Goal: Find contact information: Find contact information

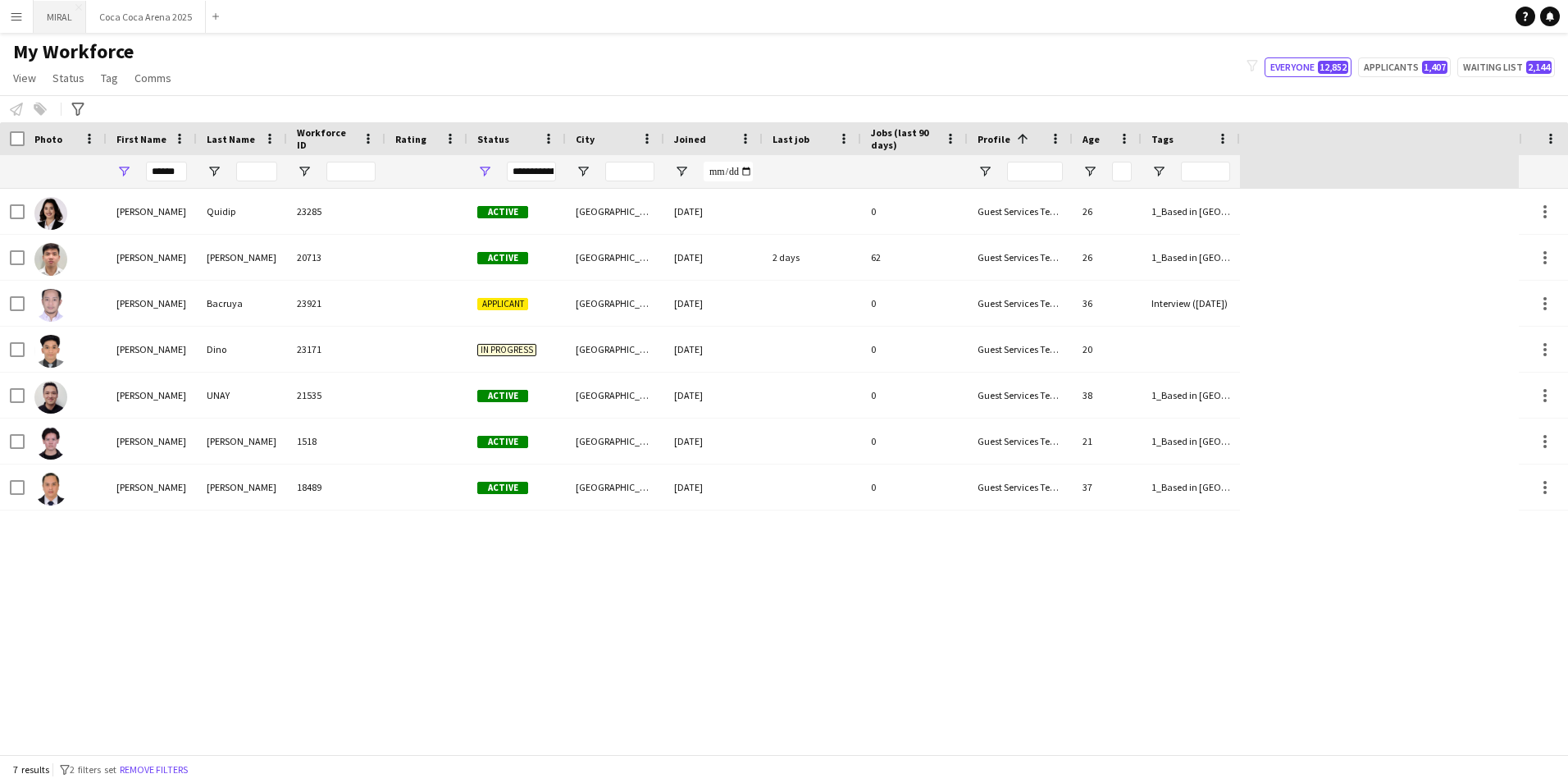
click at [47, 15] on button "MIRAL Close" at bounding box center [60, 16] width 52 height 32
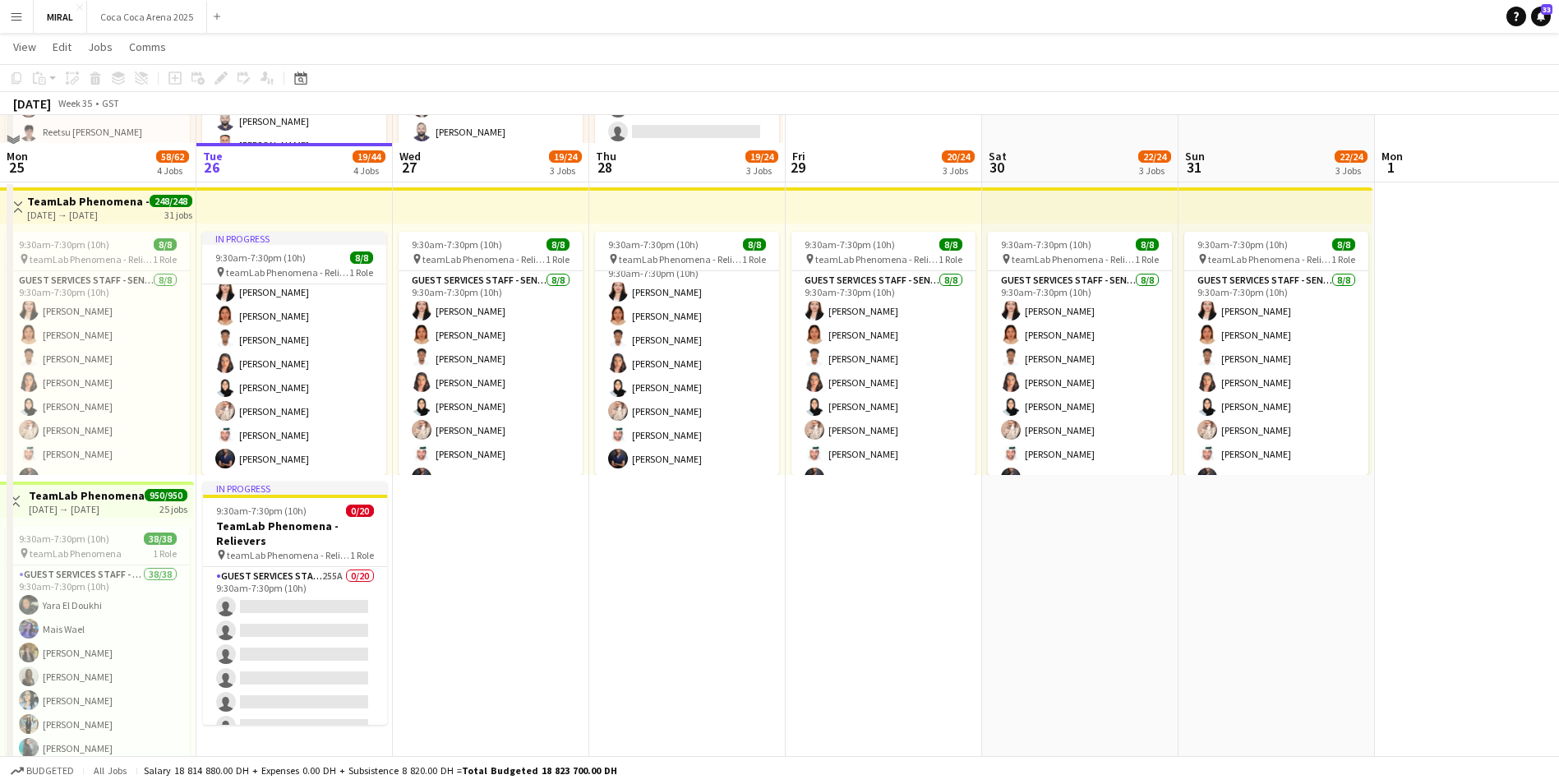
scroll to position [575, 0]
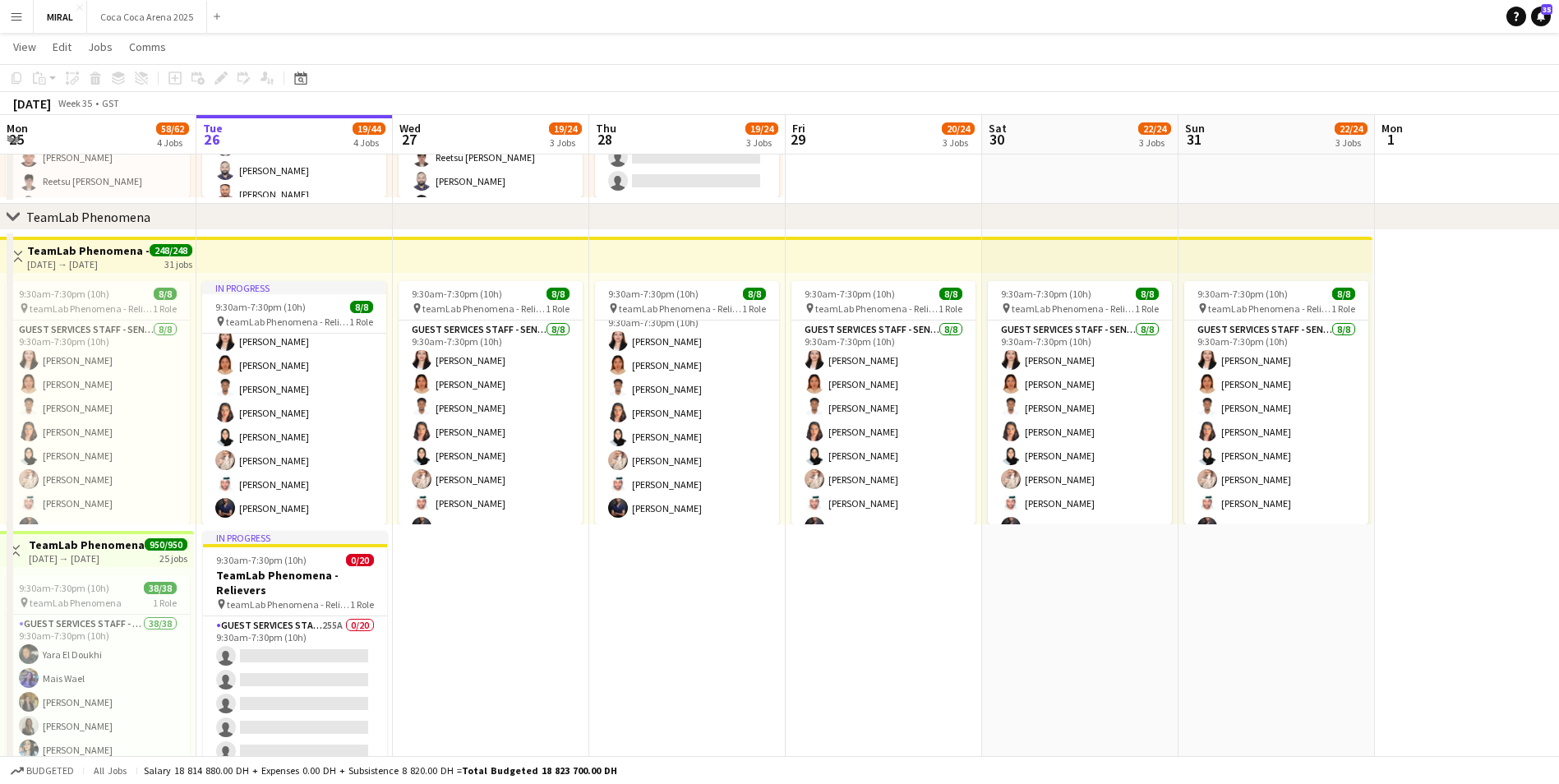
click at [14, 17] on app-icon "Menu" at bounding box center [16, 16] width 14 height 14
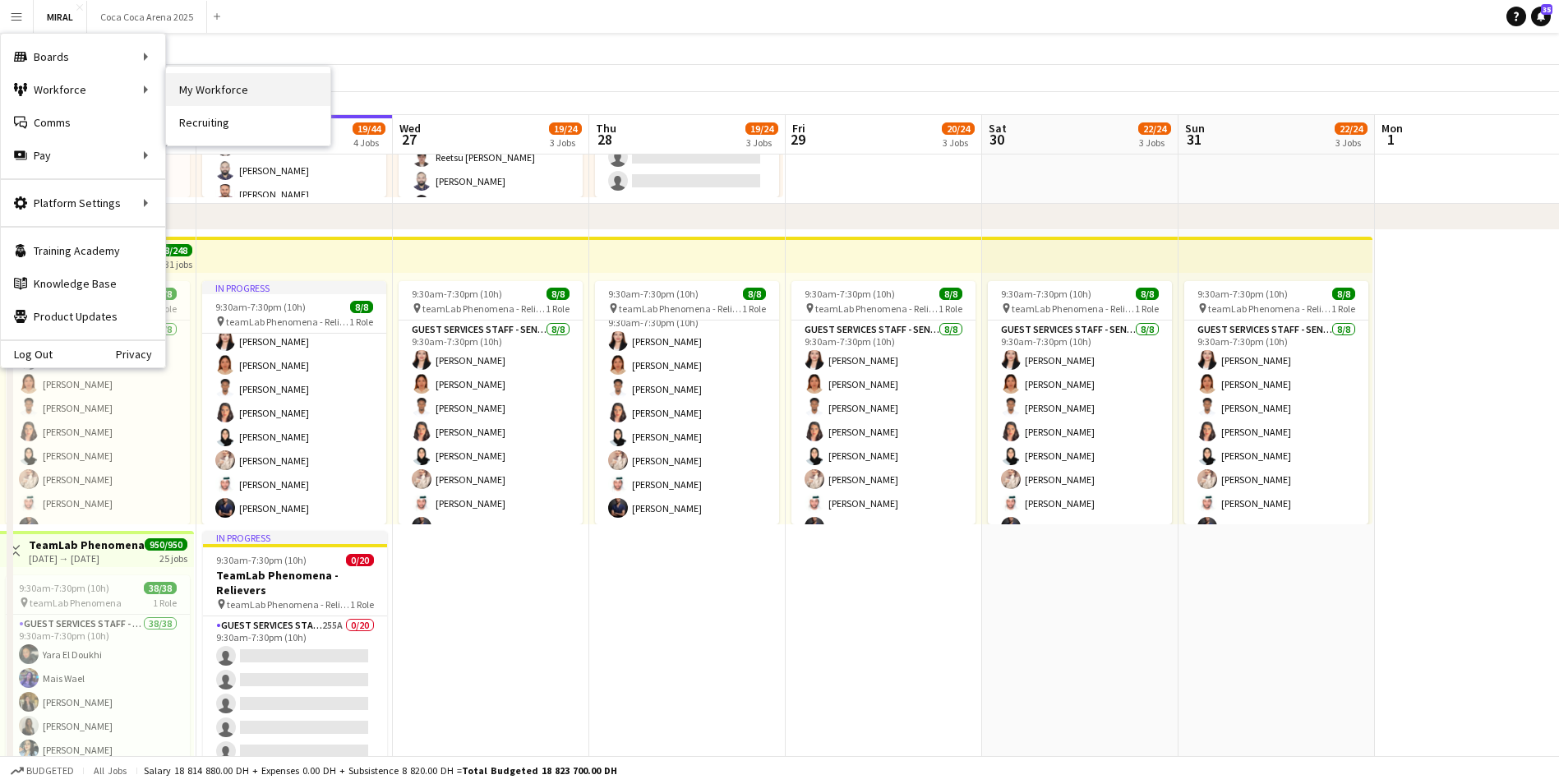
click at [210, 91] on link "My Workforce" at bounding box center [249, 89] width 164 height 33
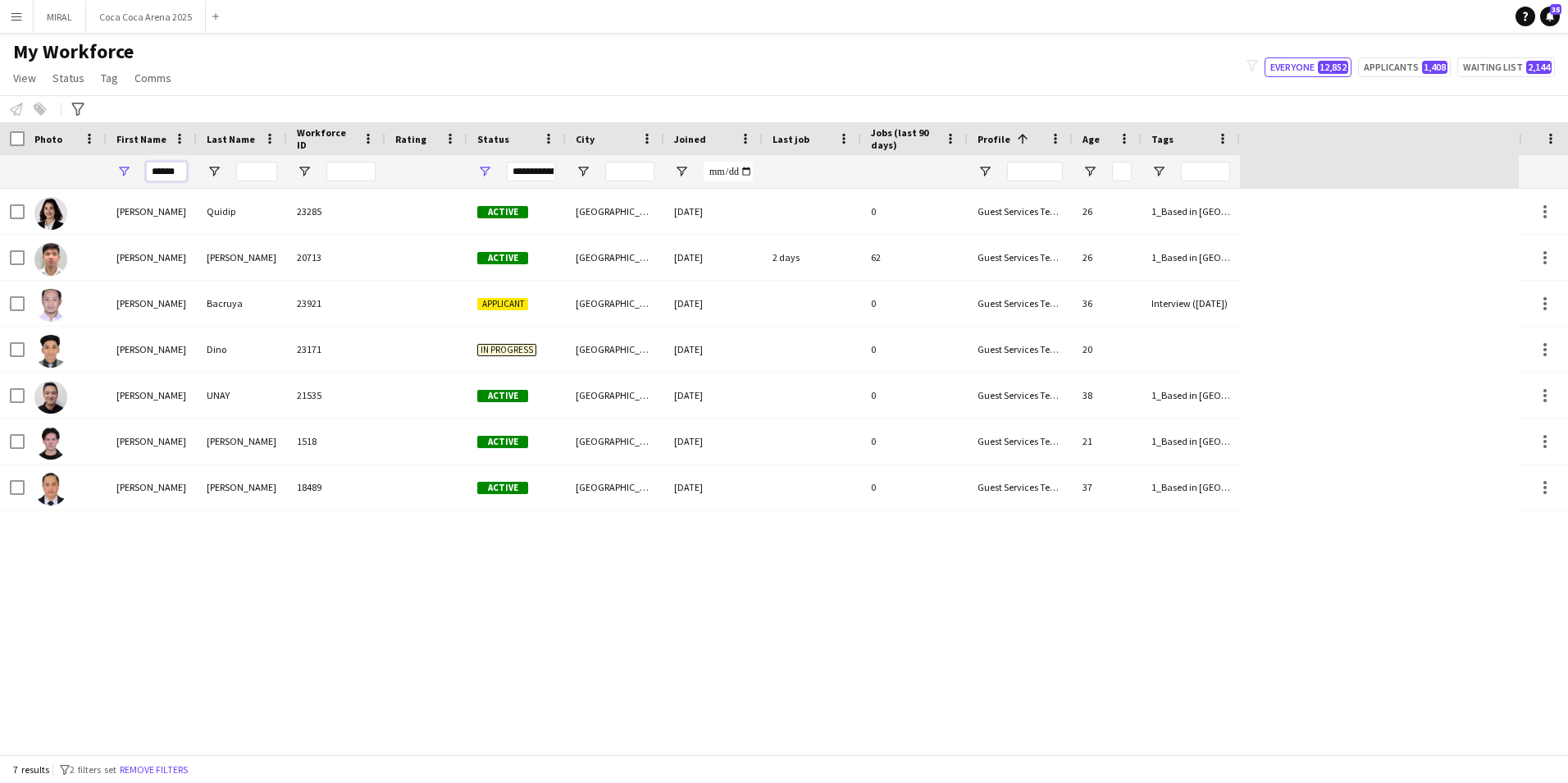
drag, startPoint x: 182, startPoint y: 173, endPoint x: 66, endPoint y: 169, distance: 116.1
click at [66, 169] on div "******" at bounding box center [619, 171] width 1240 height 32
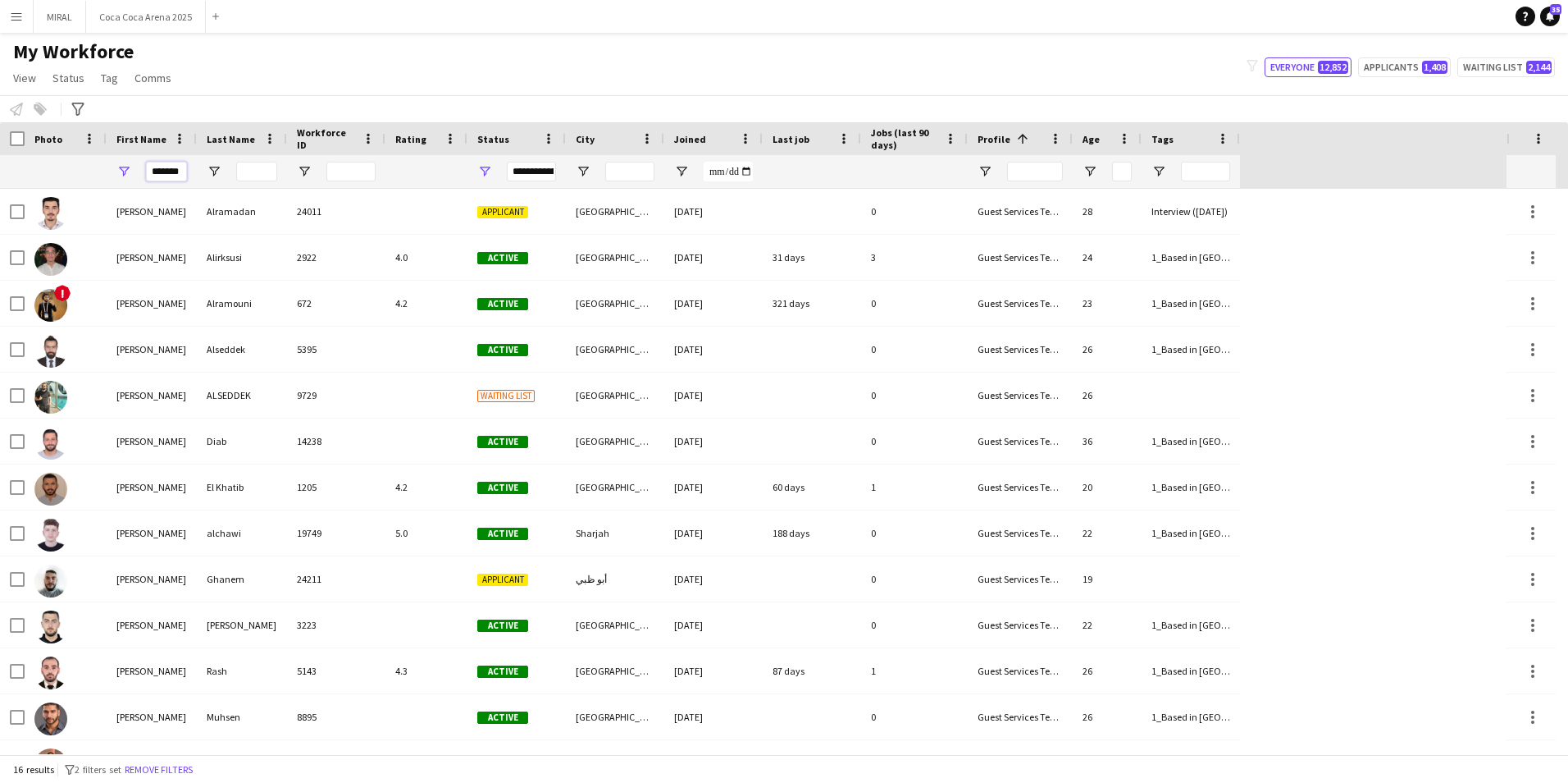
scroll to position [0, 10]
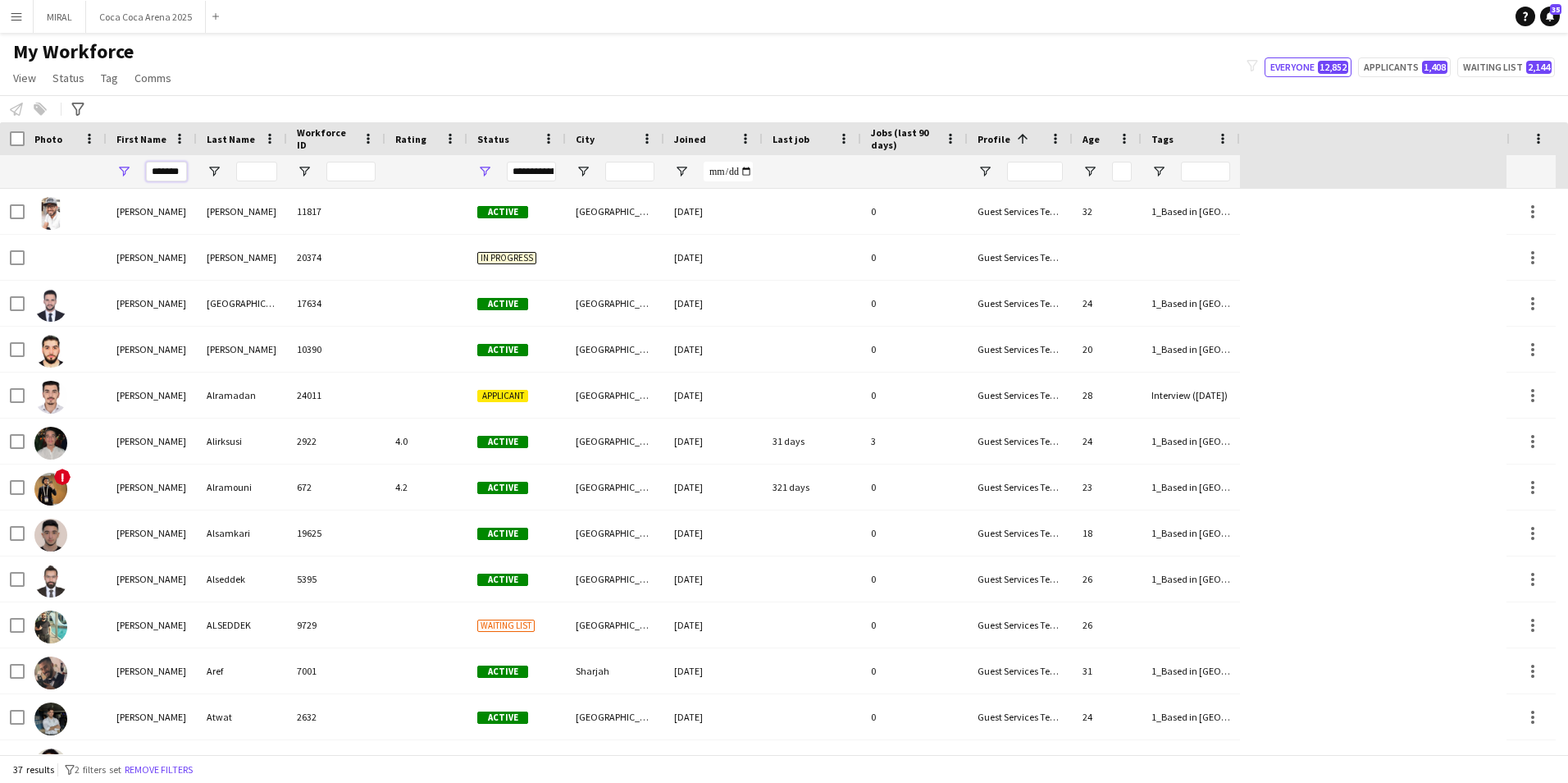
type input "*******"
click at [270, 168] on input "Last Name Filter Input" at bounding box center [256, 171] width 41 height 20
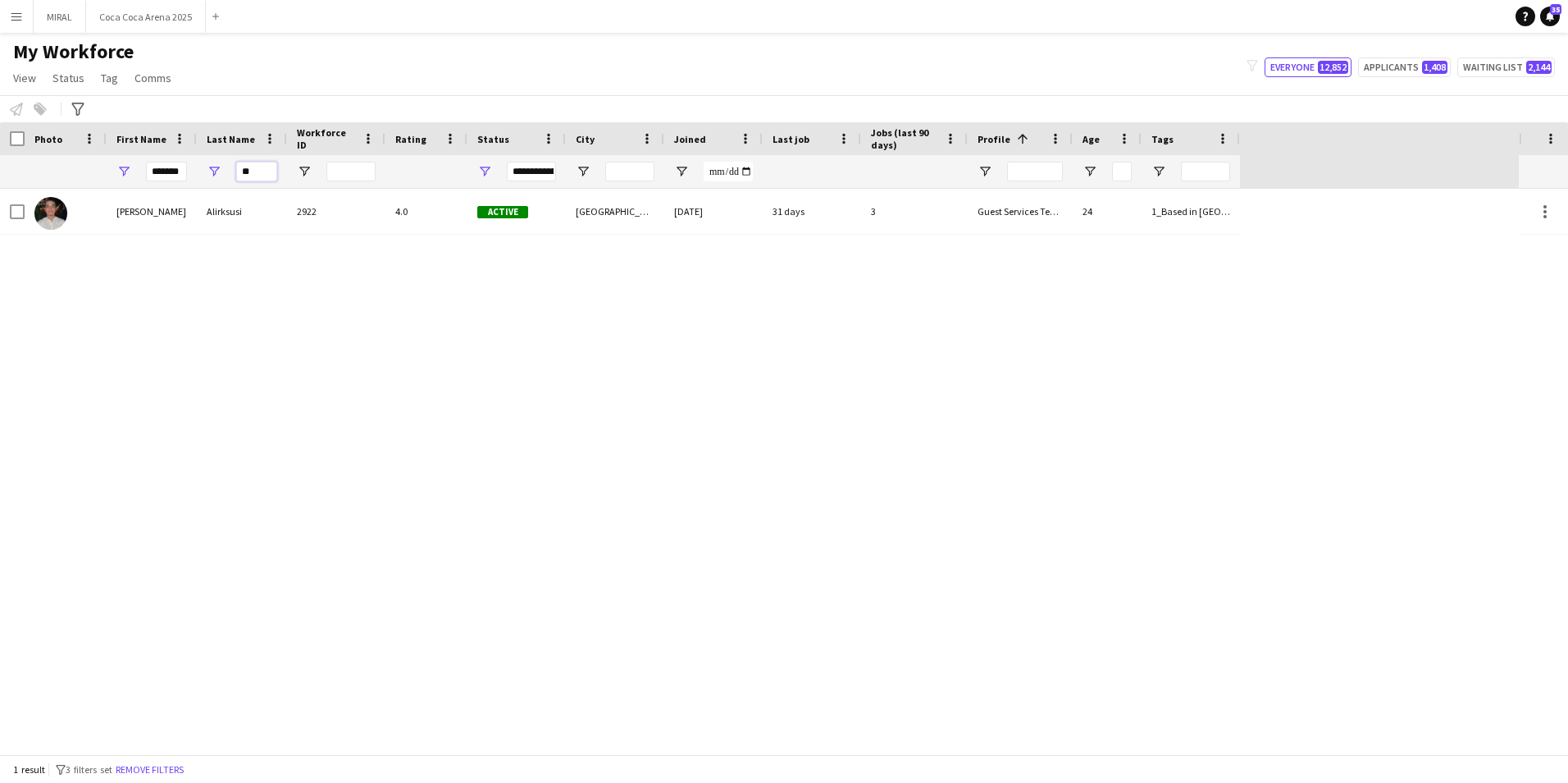
type input "**"
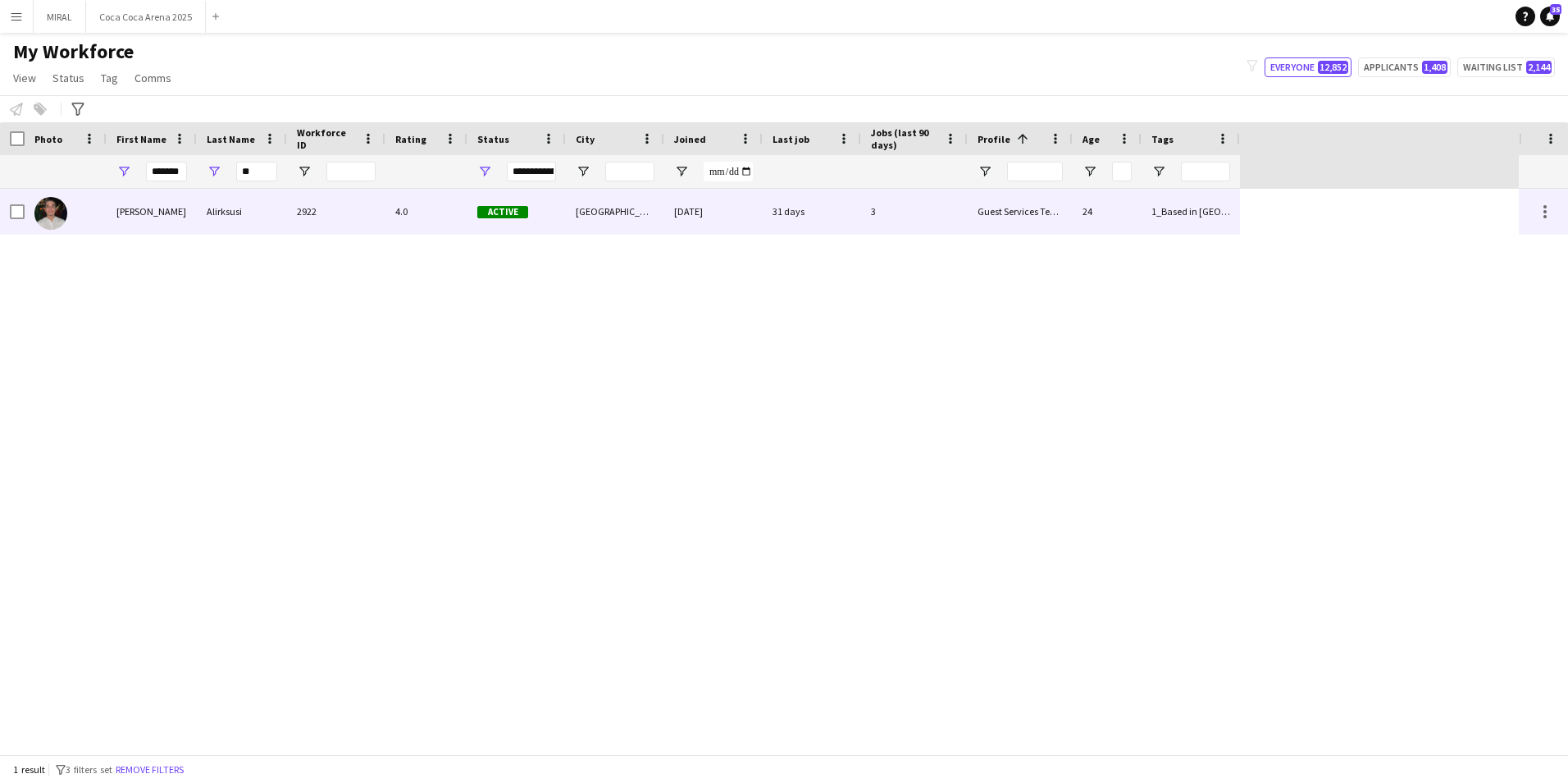
click at [200, 228] on div "Alirksusi" at bounding box center [242, 211] width 90 height 45
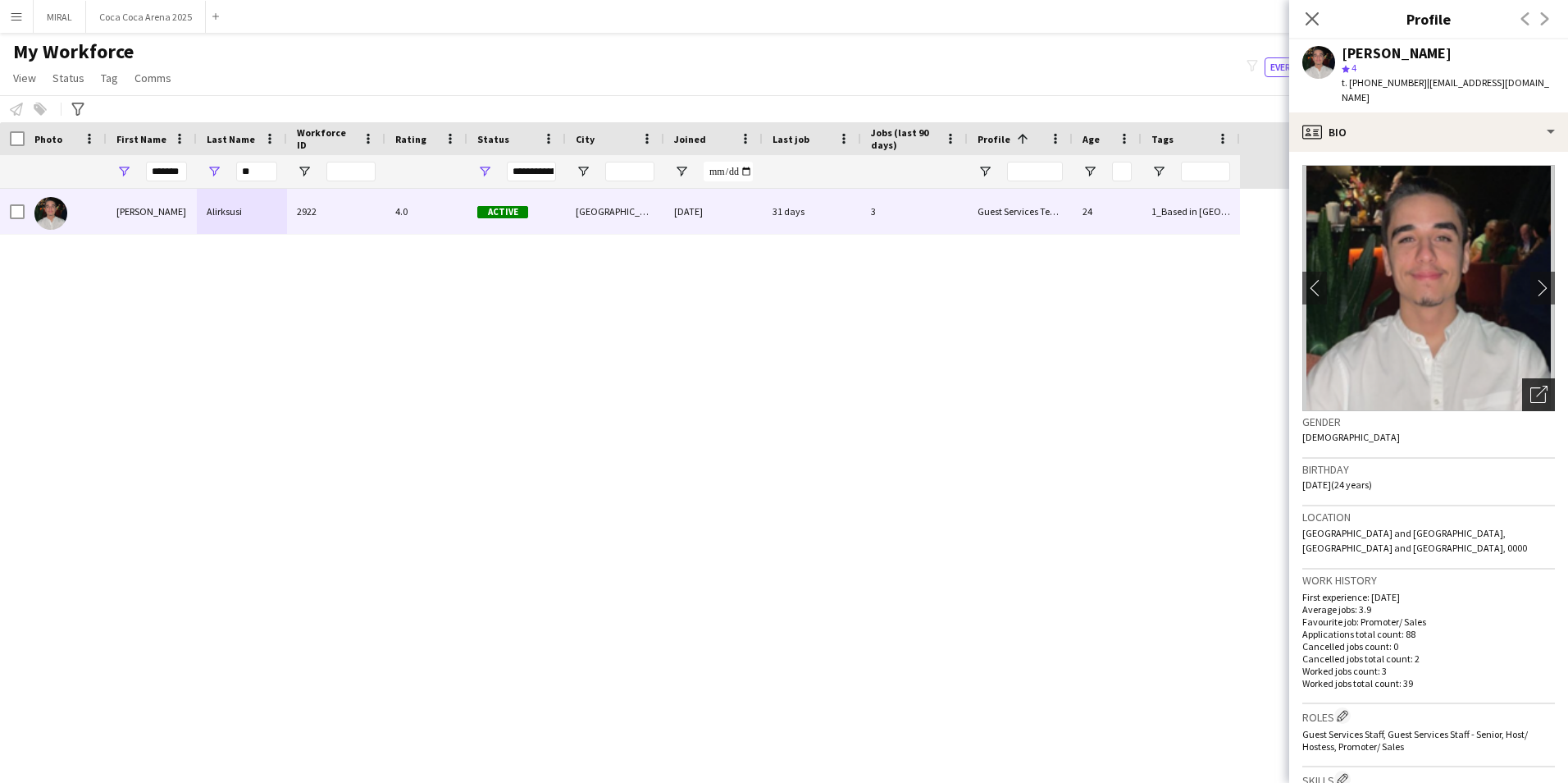
click at [1522, 379] on div "Open photos pop-in" at bounding box center [1538, 394] width 32 height 32
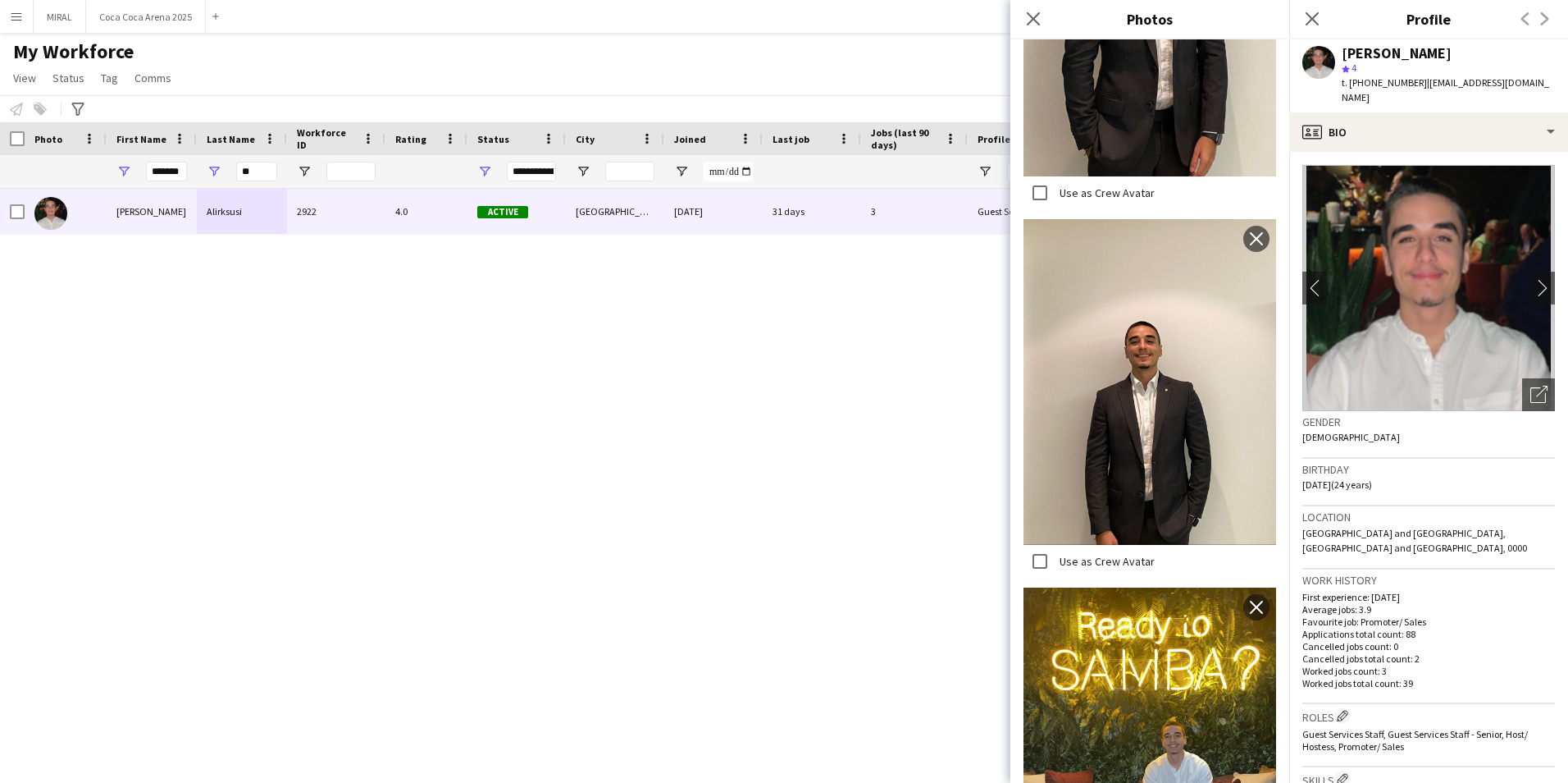
scroll to position [768, 0]
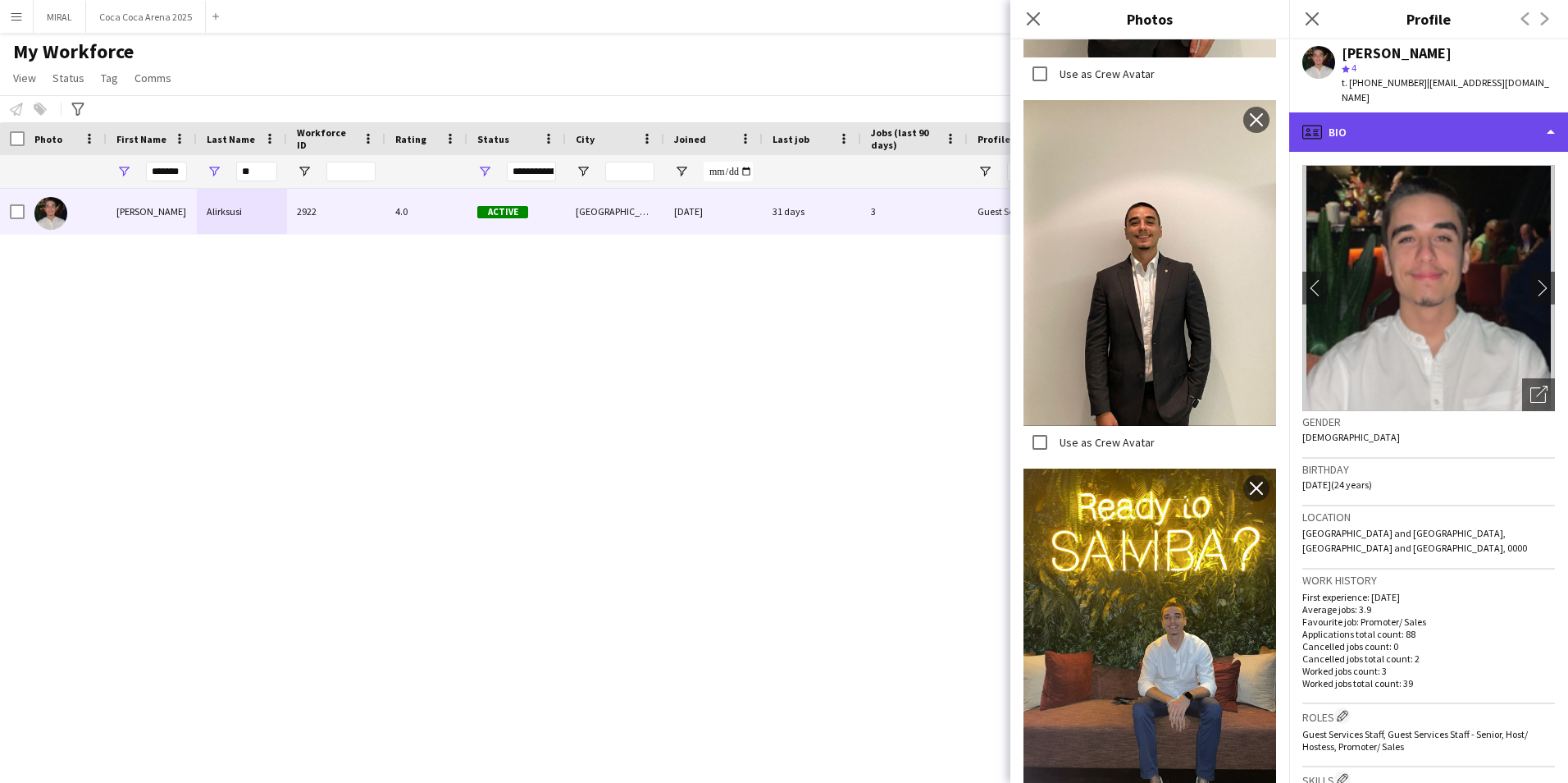
click at [1474, 121] on div "profile Bio" at bounding box center [1428, 133] width 279 height 40
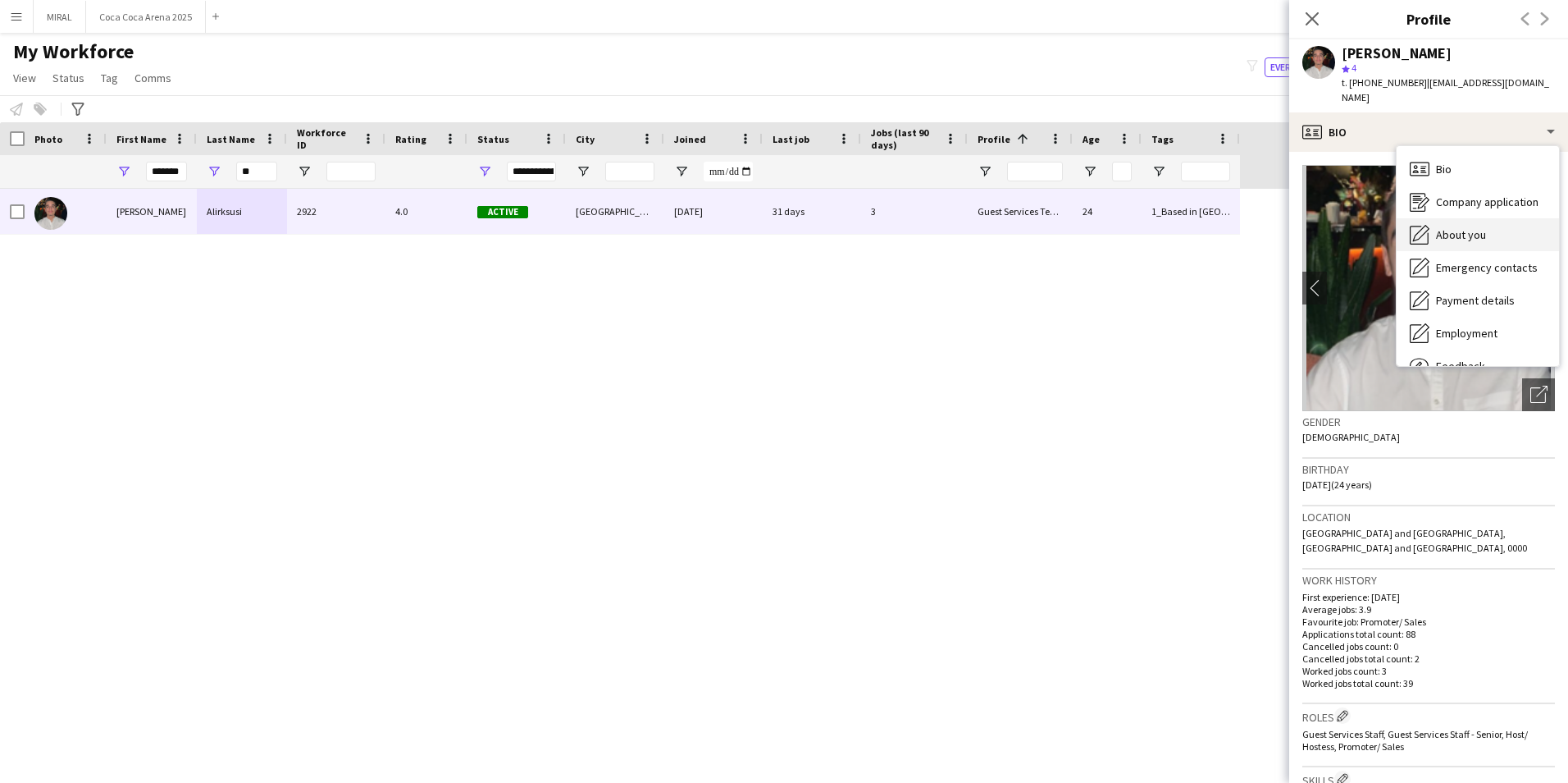
click at [1471, 227] on span "About you" at bounding box center [1460, 235] width 50 height 14
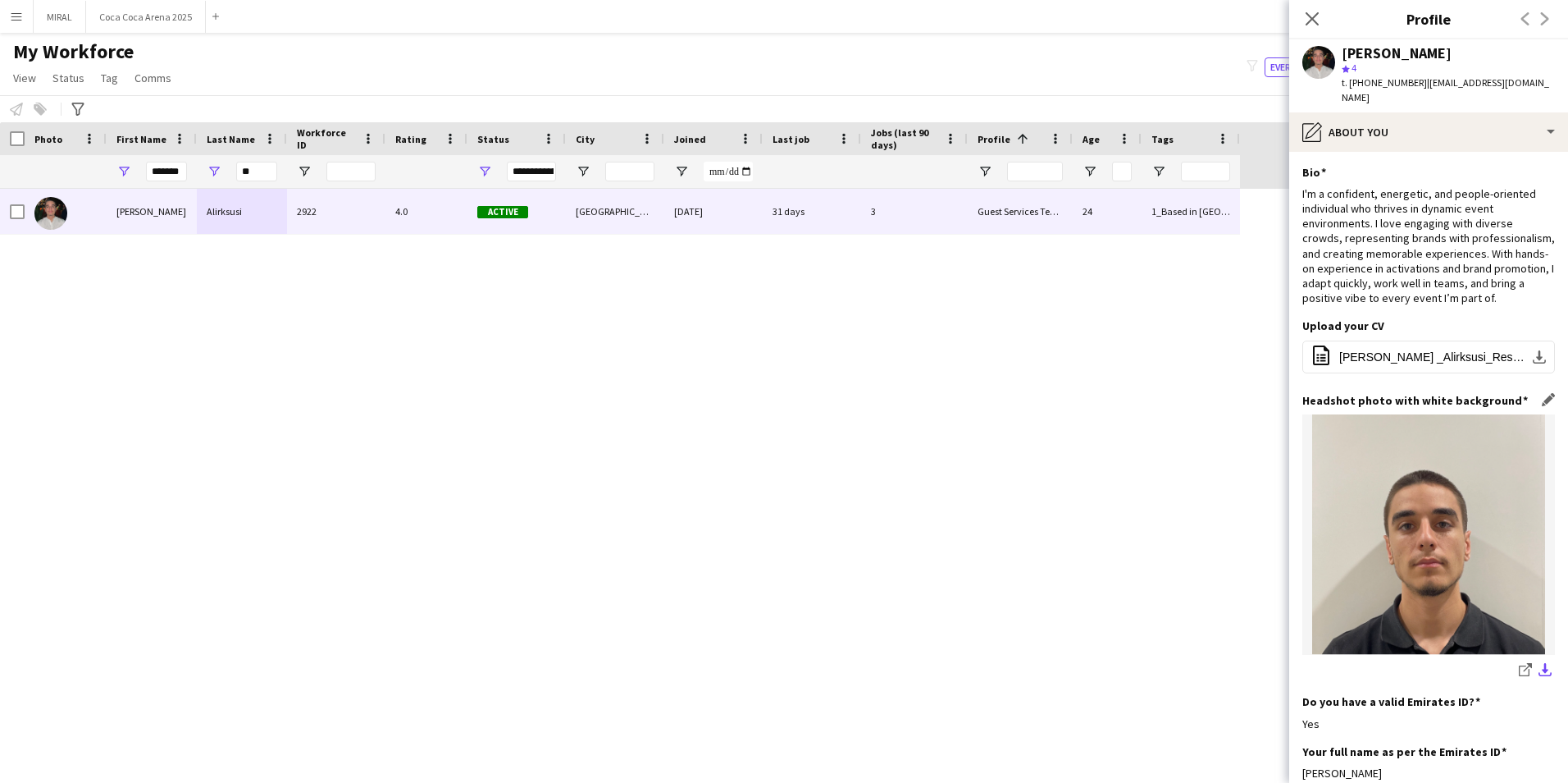
click at [1538, 673] on app-icon "download-bottom" at bounding box center [1545, 670] width 14 height 15
drag, startPoint x: 151, startPoint y: 171, endPoint x: 276, endPoint y: 171, distance: 125.0
click at [276, 171] on div "******* **" at bounding box center [619, 171] width 1240 height 32
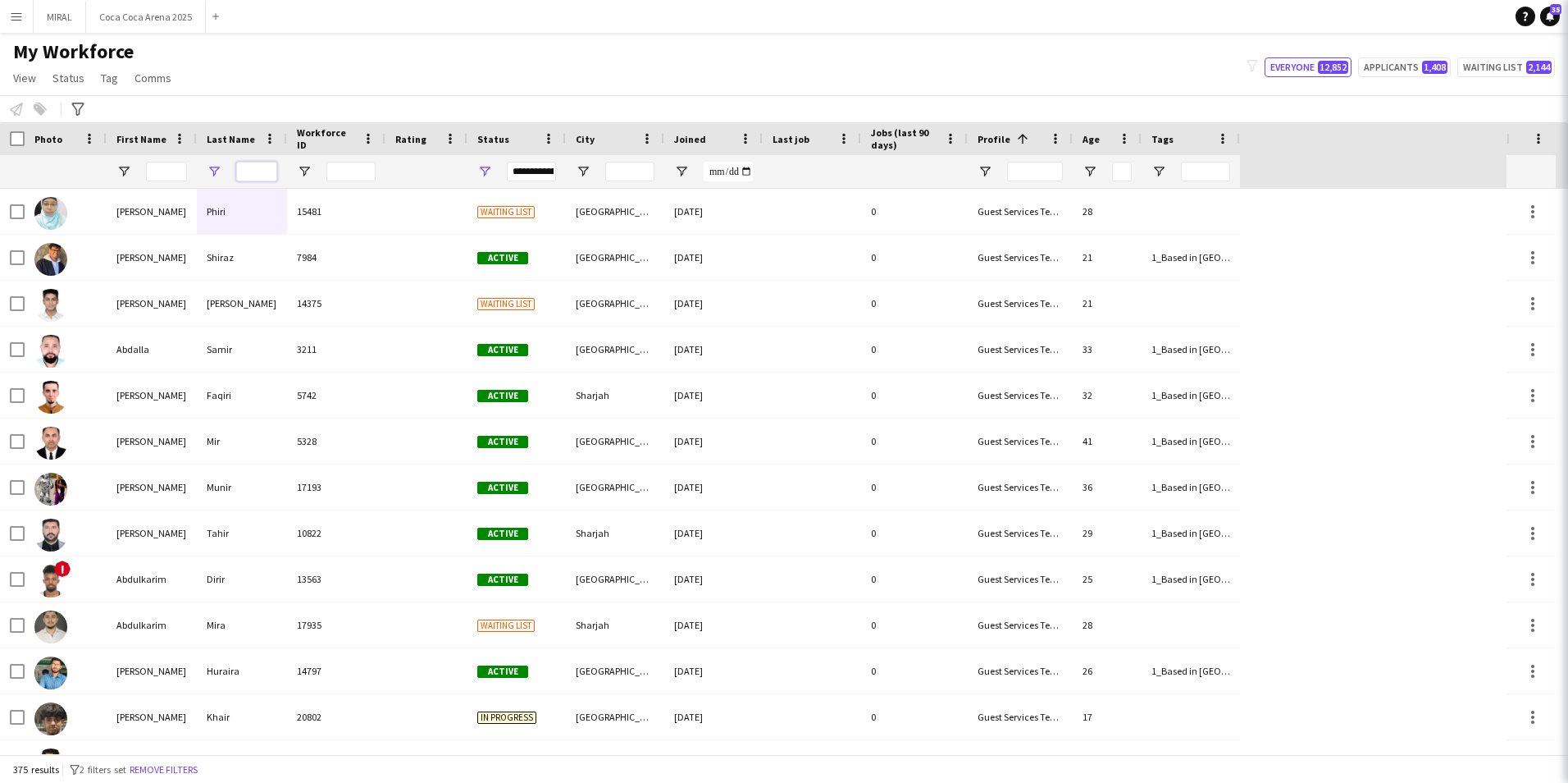
drag, startPoint x: 267, startPoint y: 169, endPoint x: 175, endPoint y: 169, distance: 92.0
click at [175, 169] on div at bounding box center [619, 171] width 1240 height 32
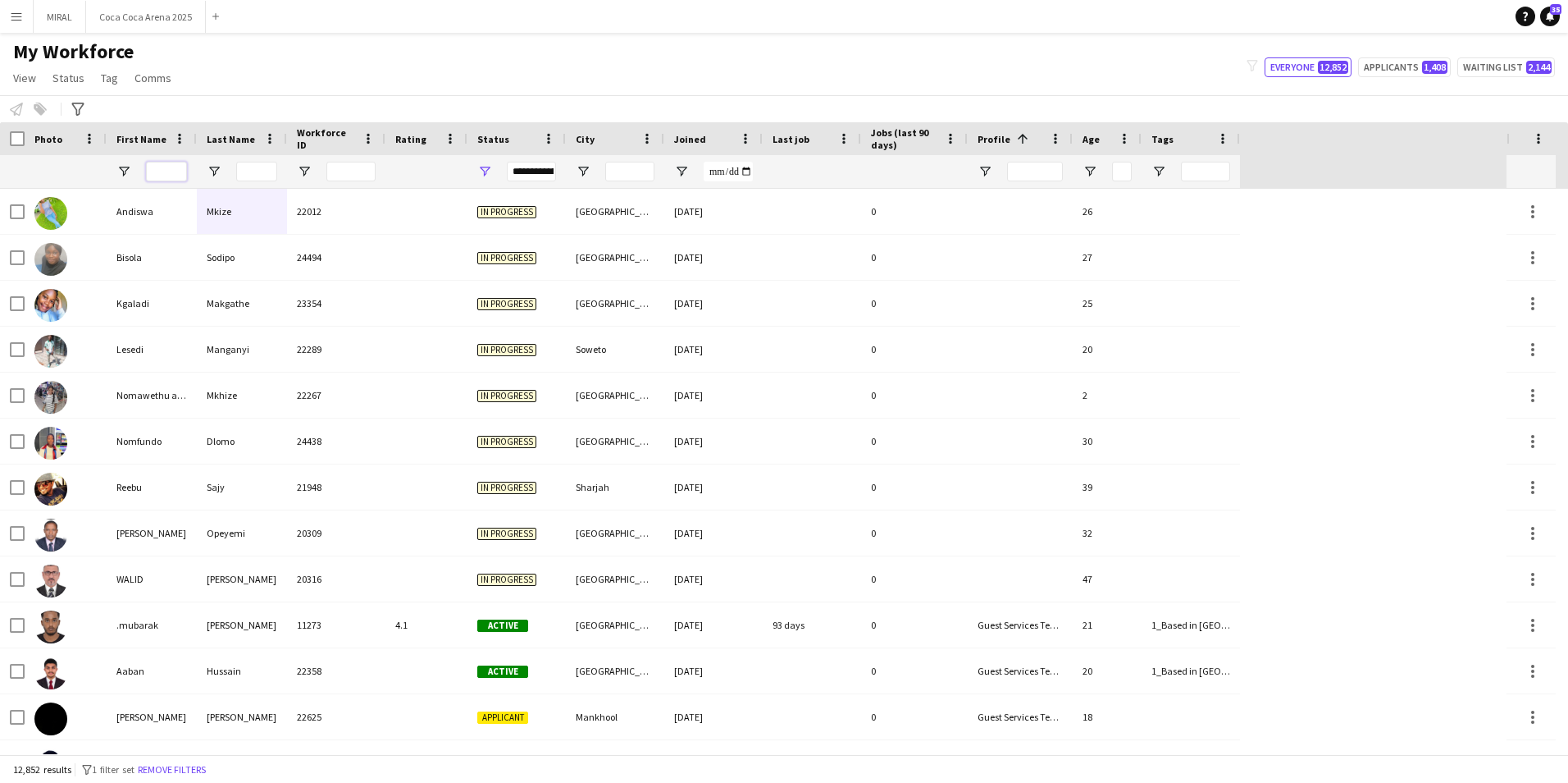
click at [171, 169] on input "First Name Filter Input" at bounding box center [166, 171] width 41 height 20
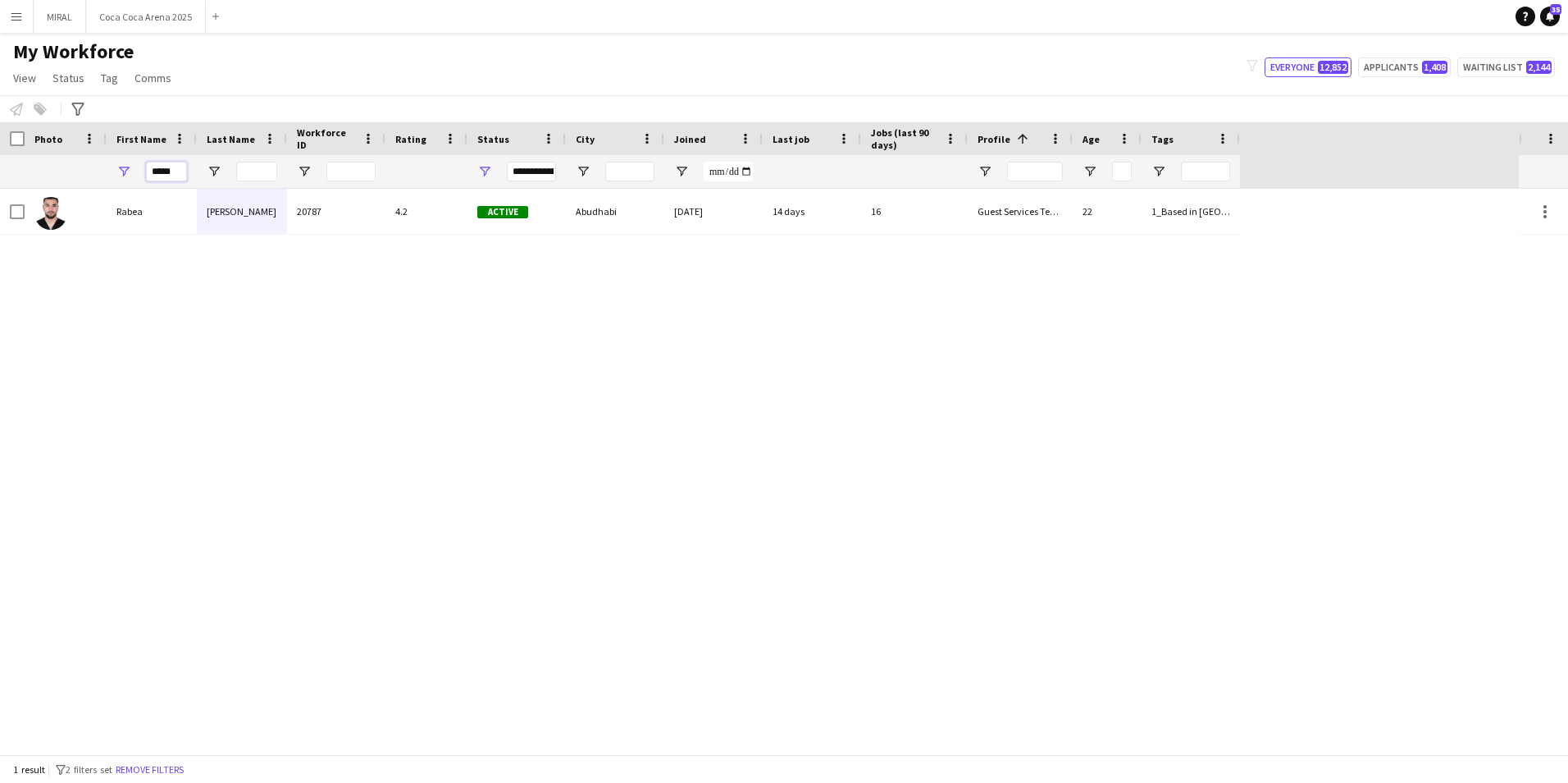
type input "*****"
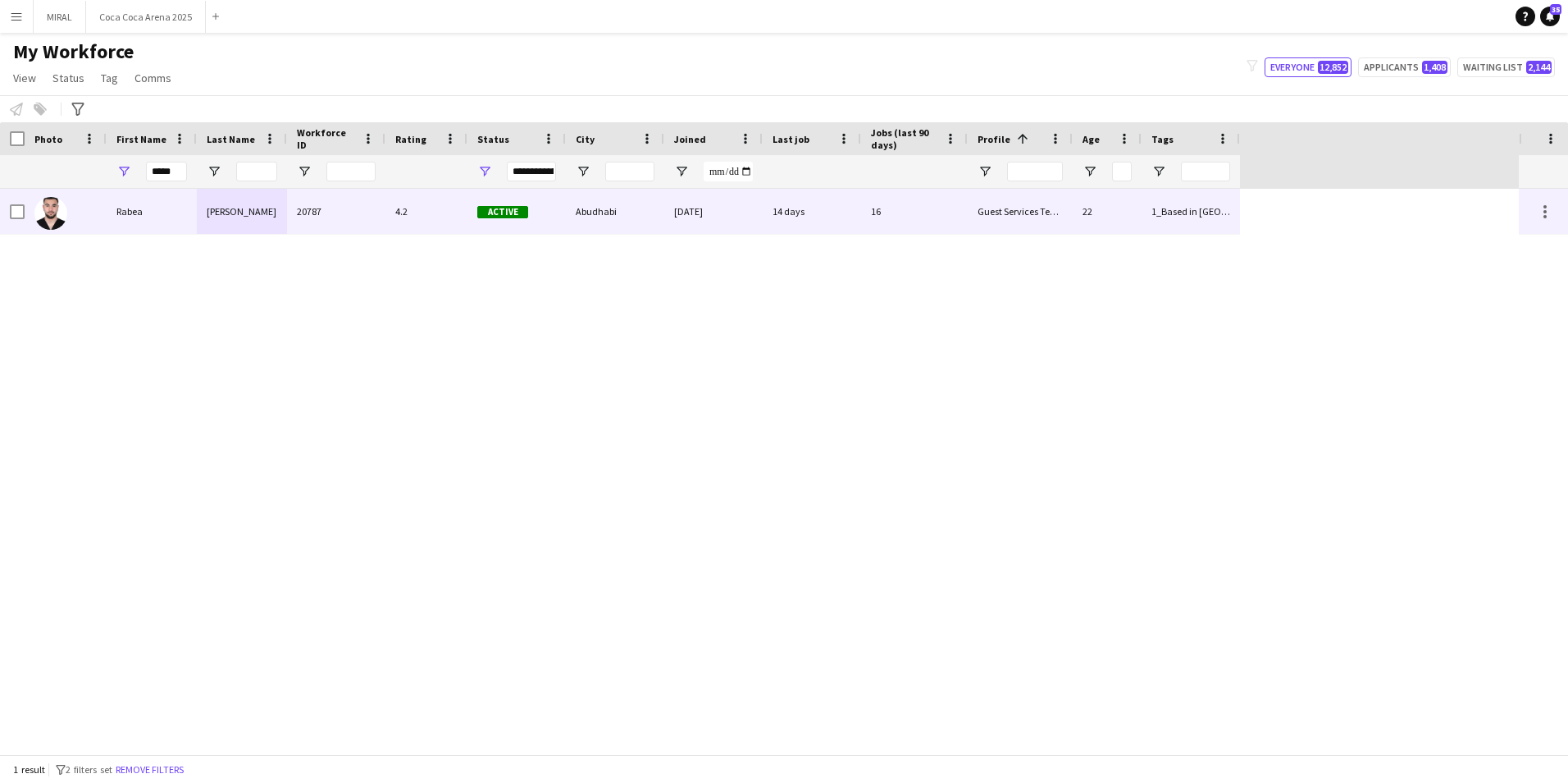
click at [183, 217] on div "Rabea" at bounding box center [151, 211] width 90 height 45
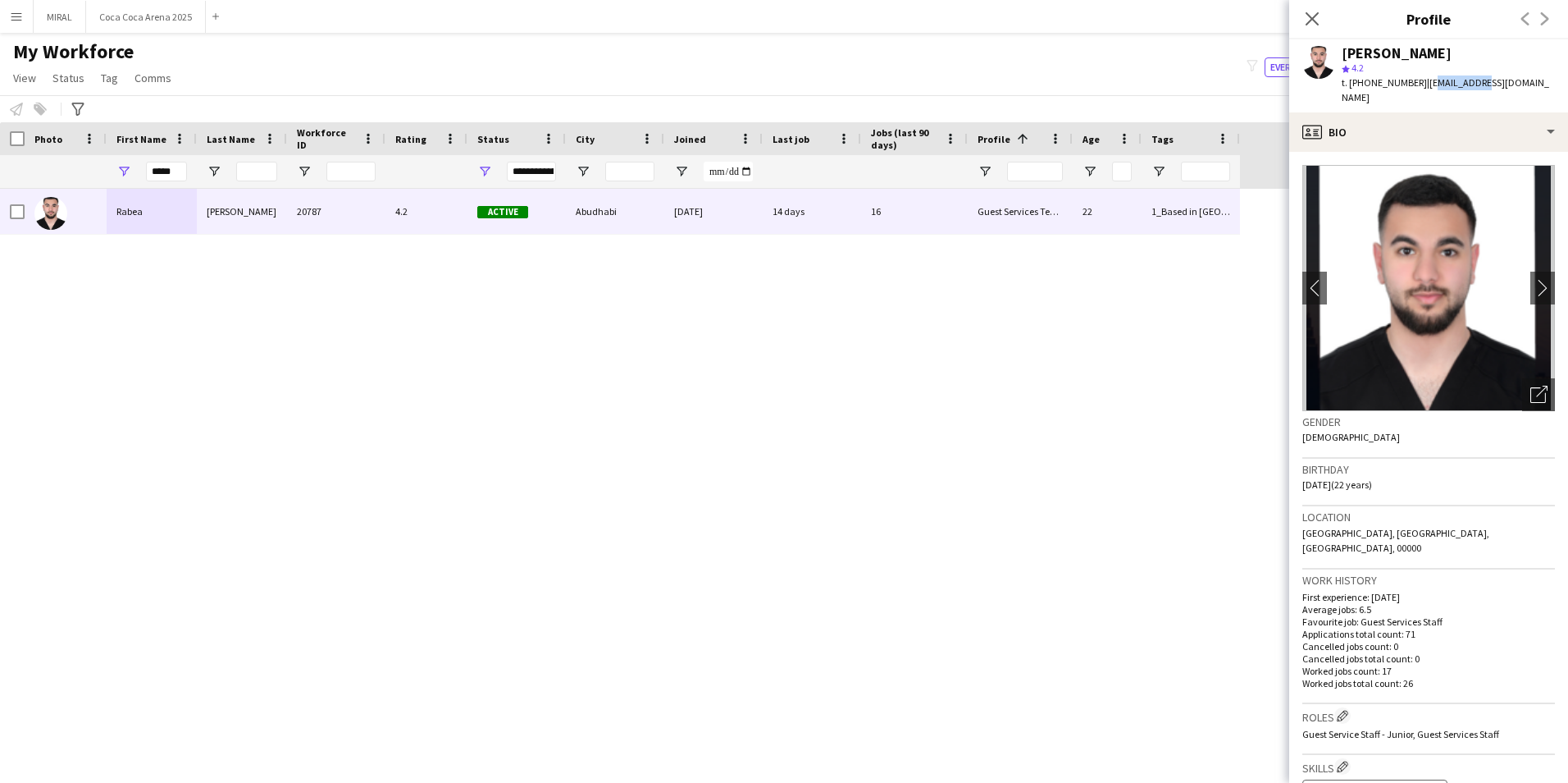
drag, startPoint x: 1421, startPoint y: 83, endPoint x: 1471, endPoint y: 83, distance: 50.0
click at [1471, 83] on span "| rabee3_2016@hotmail.com" at bounding box center [1445, 90] width 207 height 27
click at [1510, 85] on span "| rabee3_2016@hotmail.com" at bounding box center [1445, 90] width 207 height 27
drag, startPoint x: 1534, startPoint y: 82, endPoint x: 1419, endPoint y: 86, distance: 115.1
click at [1419, 86] on div "Rabea Odeh star 4.2 t. +971547396297 | rabee3_2016@hotmail.com" at bounding box center [1428, 76] width 279 height 73
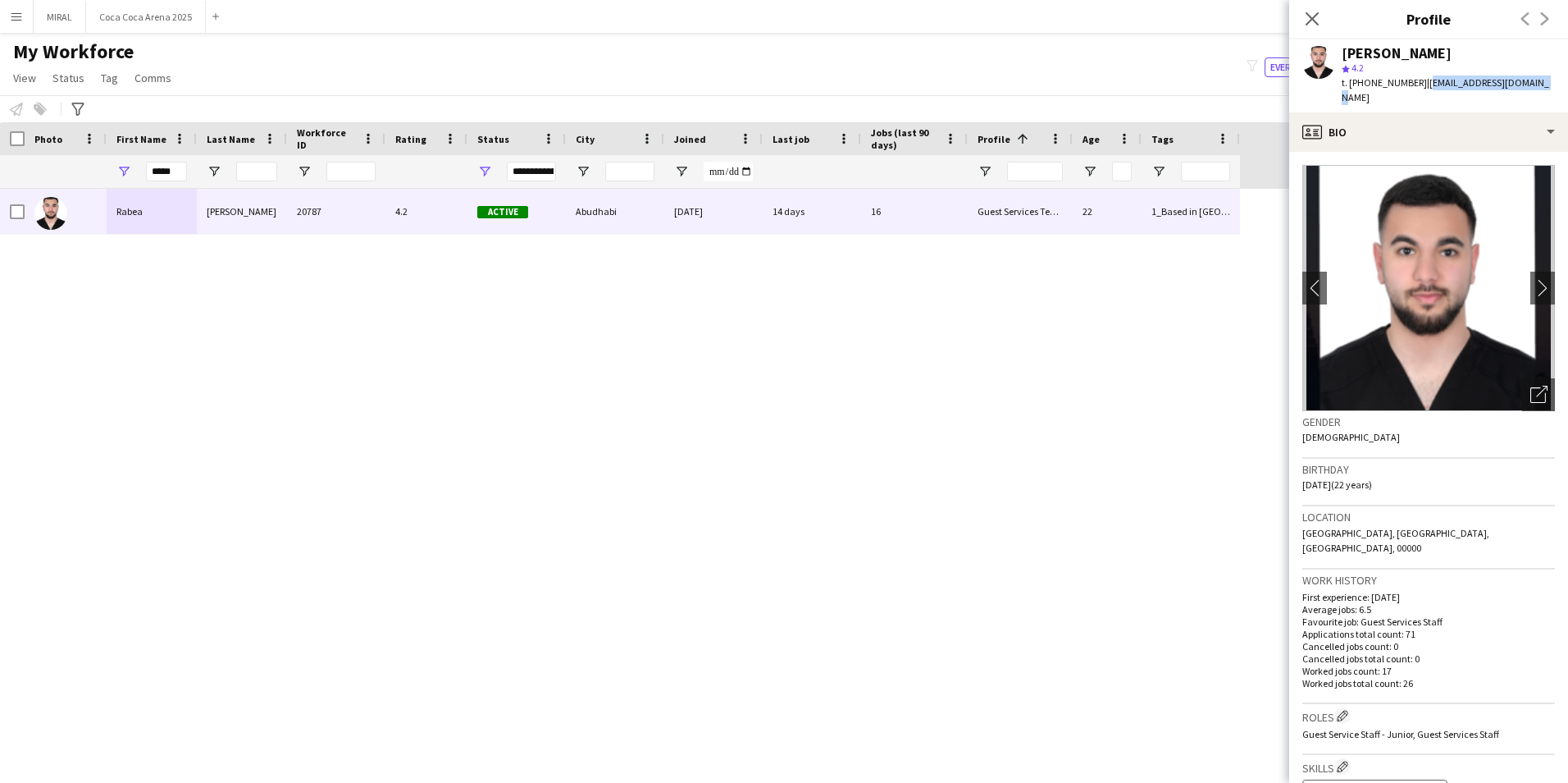
copy span "rabee3_2016@hotmail.com"
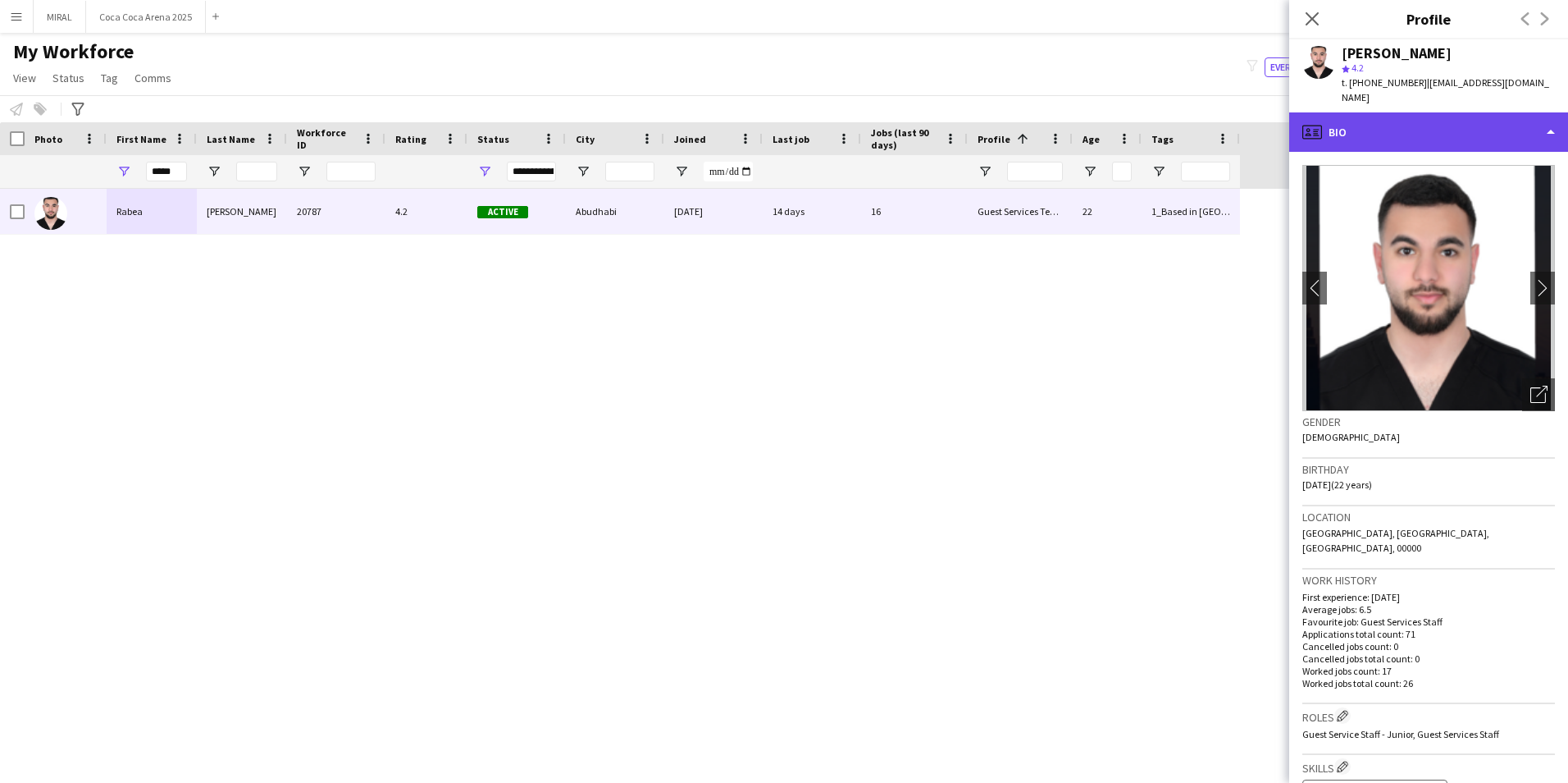
click at [1472, 121] on div "profile Bio" at bounding box center [1428, 133] width 279 height 40
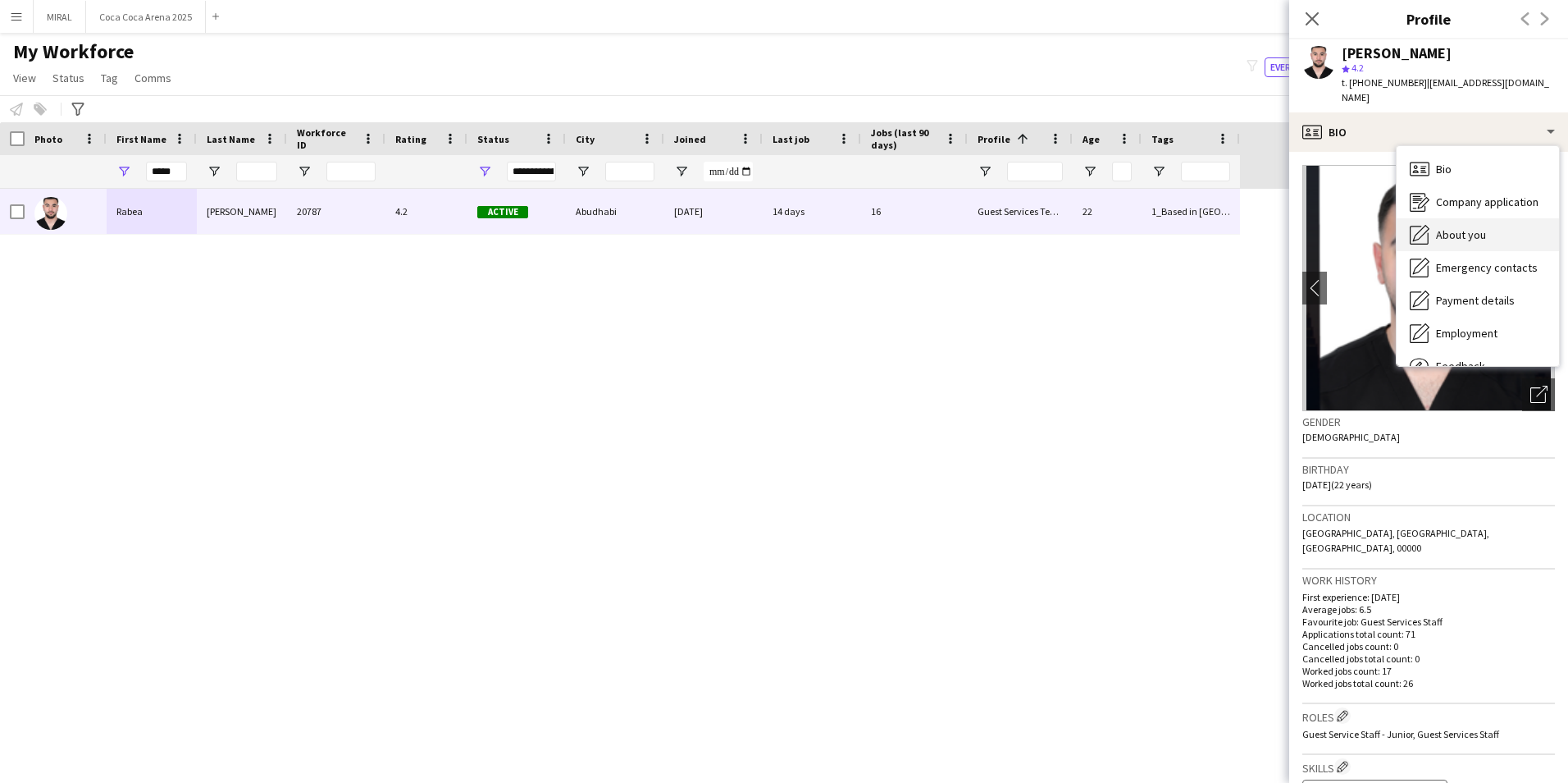
click at [1453, 227] on span "About you" at bounding box center [1460, 235] width 50 height 14
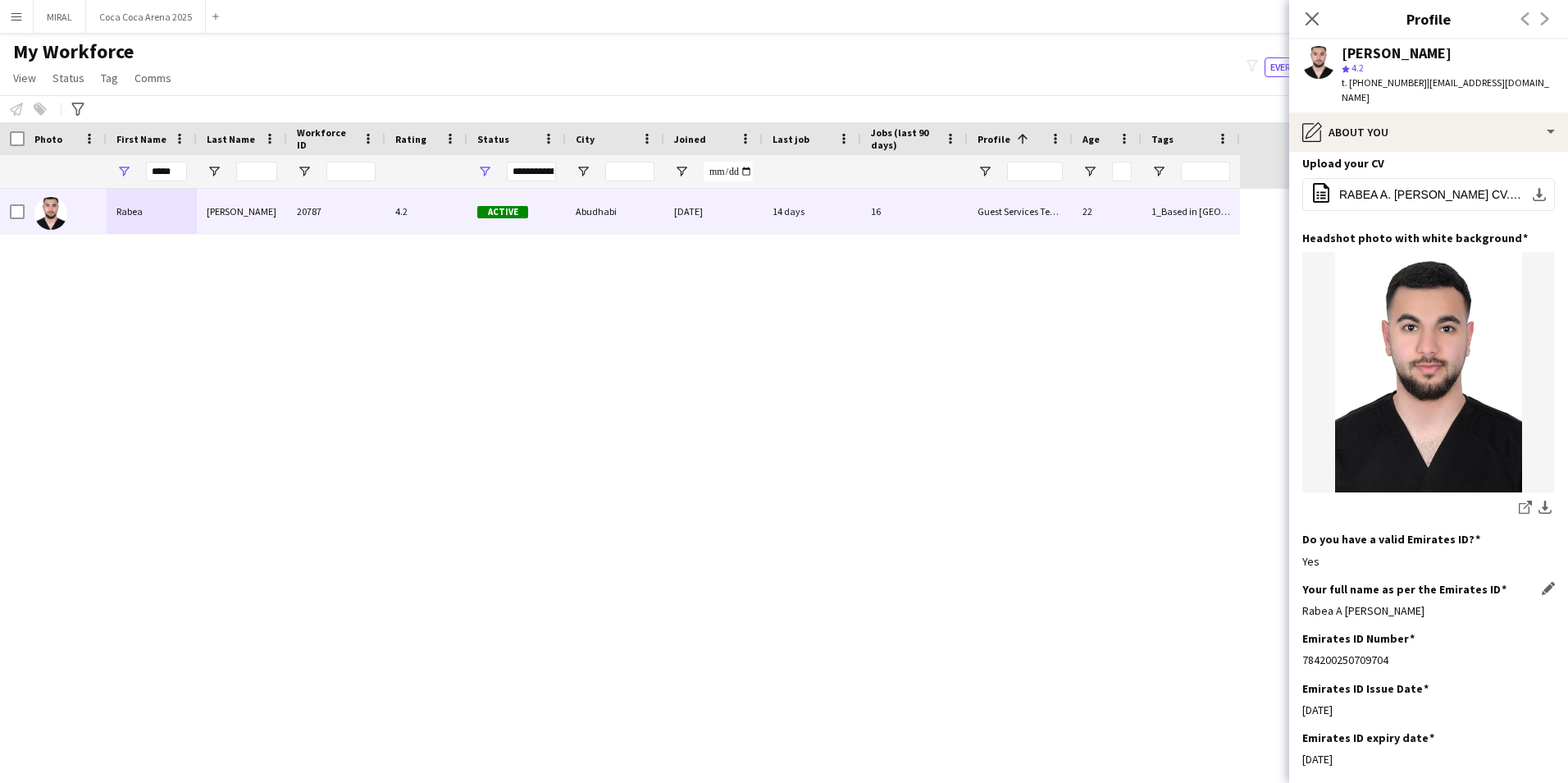
scroll to position [164, 0]
drag, startPoint x: 179, startPoint y: 170, endPoint x: 126, endPoint y: 170, distance: 53.0
click at [126, 170] on div "*****" at bounding box center [151, 171] width 90 height 32
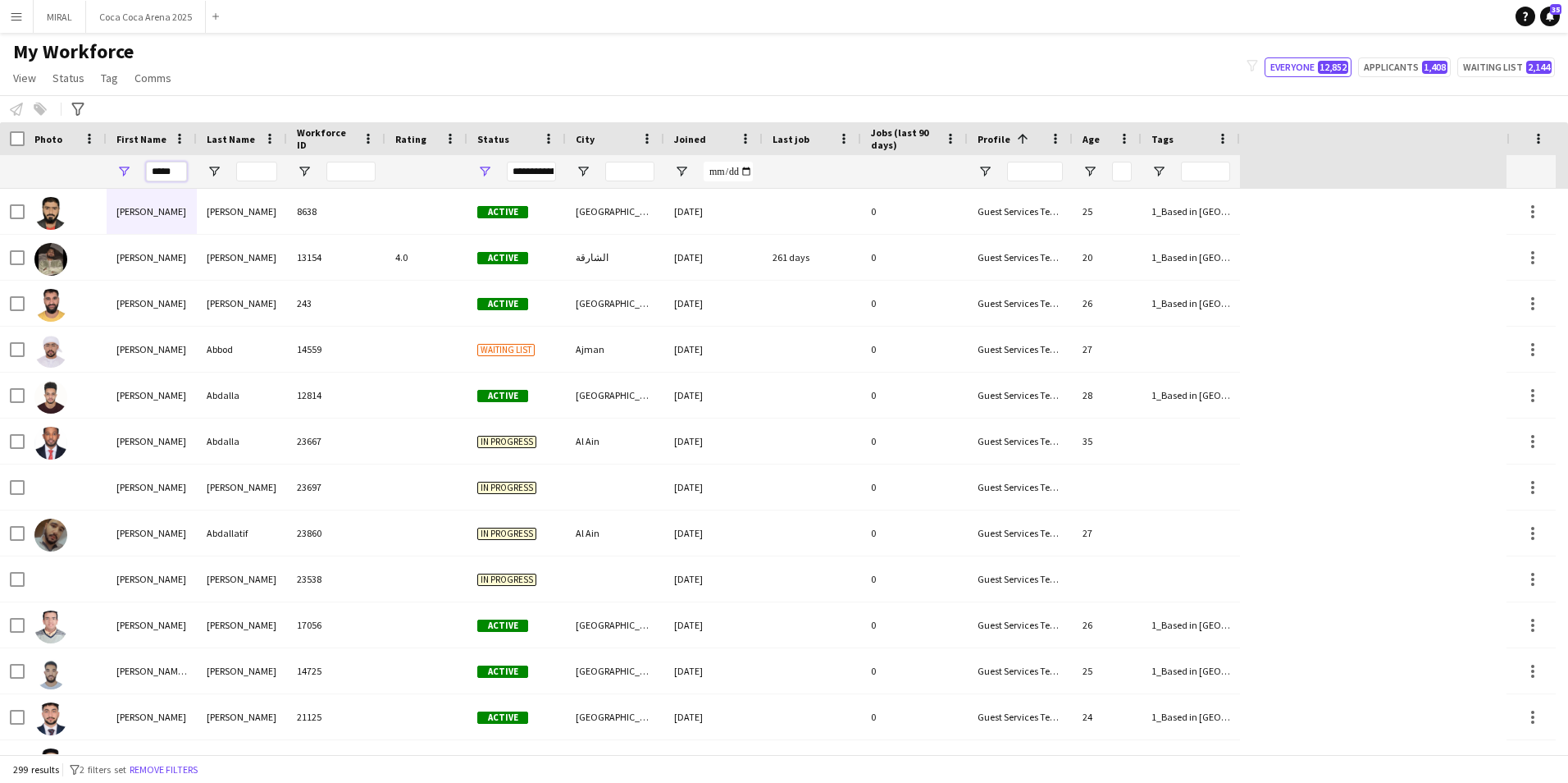
type input "*****"
click at [268, 168] on input "Last Name Filter Input" at bounding box center [256, 171] width 41 height 20
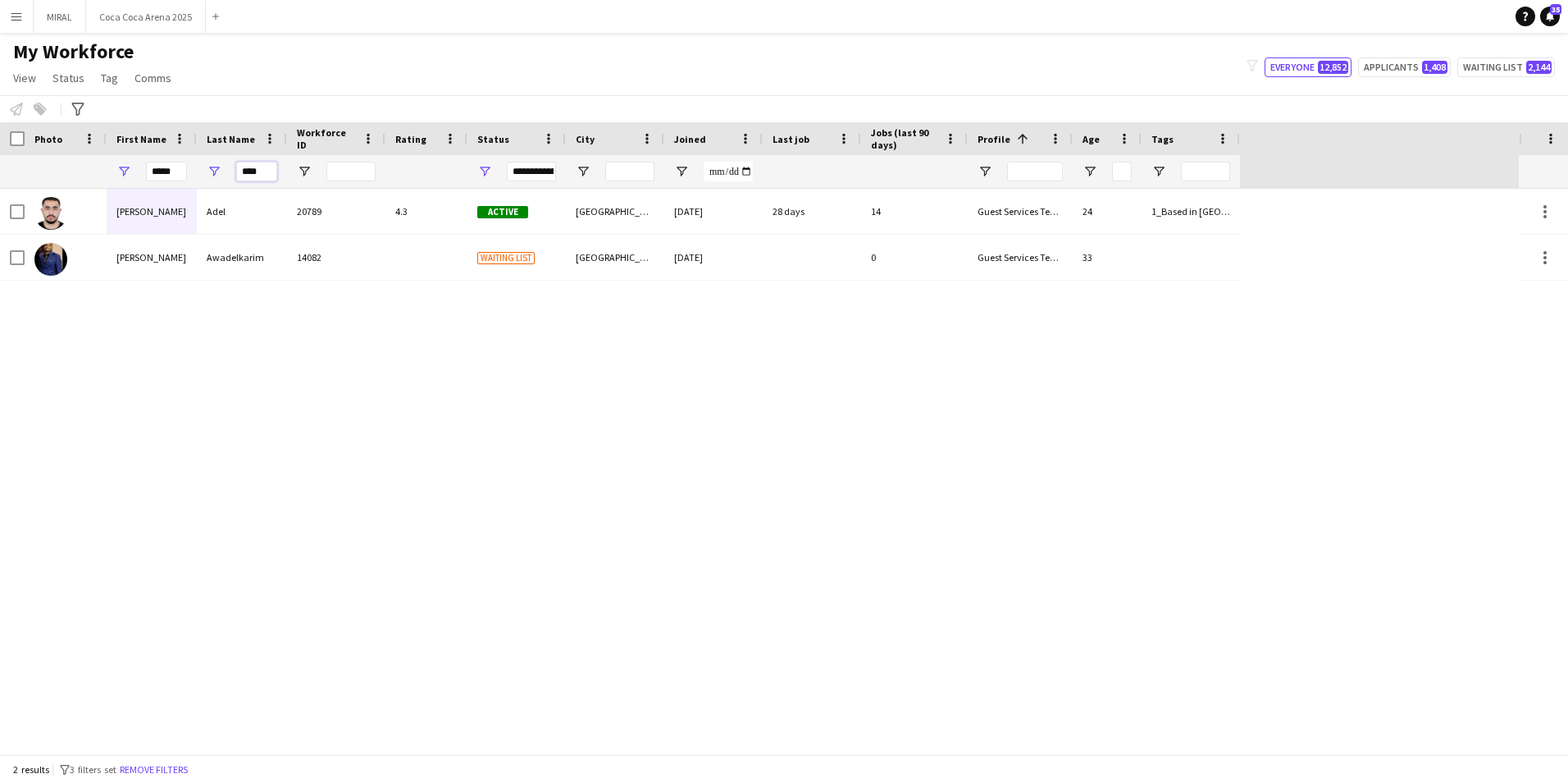
type input "****"
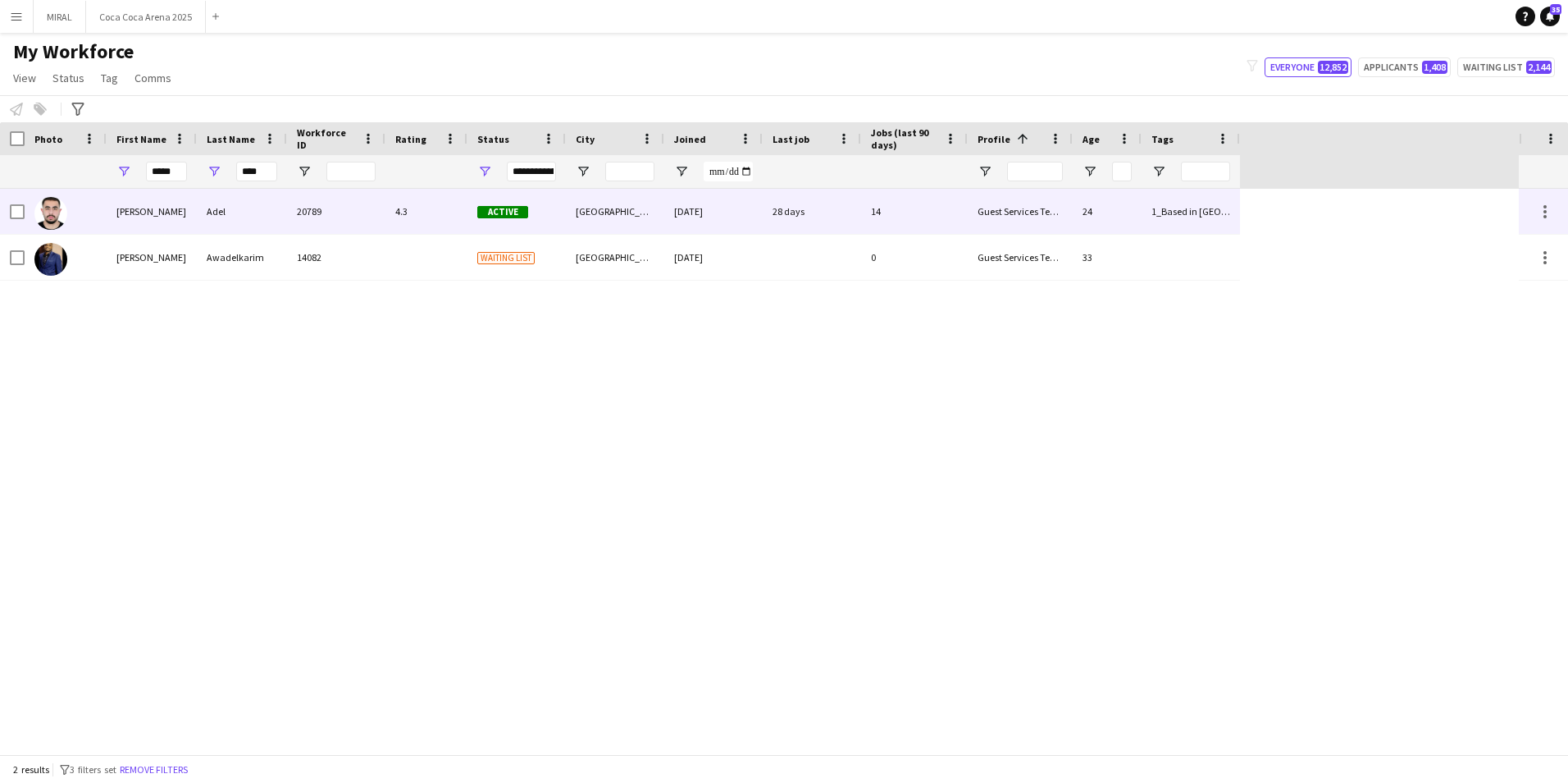
click at [249, 212] on div "Adel" at bounding box center [242, 211] width 90 height 45
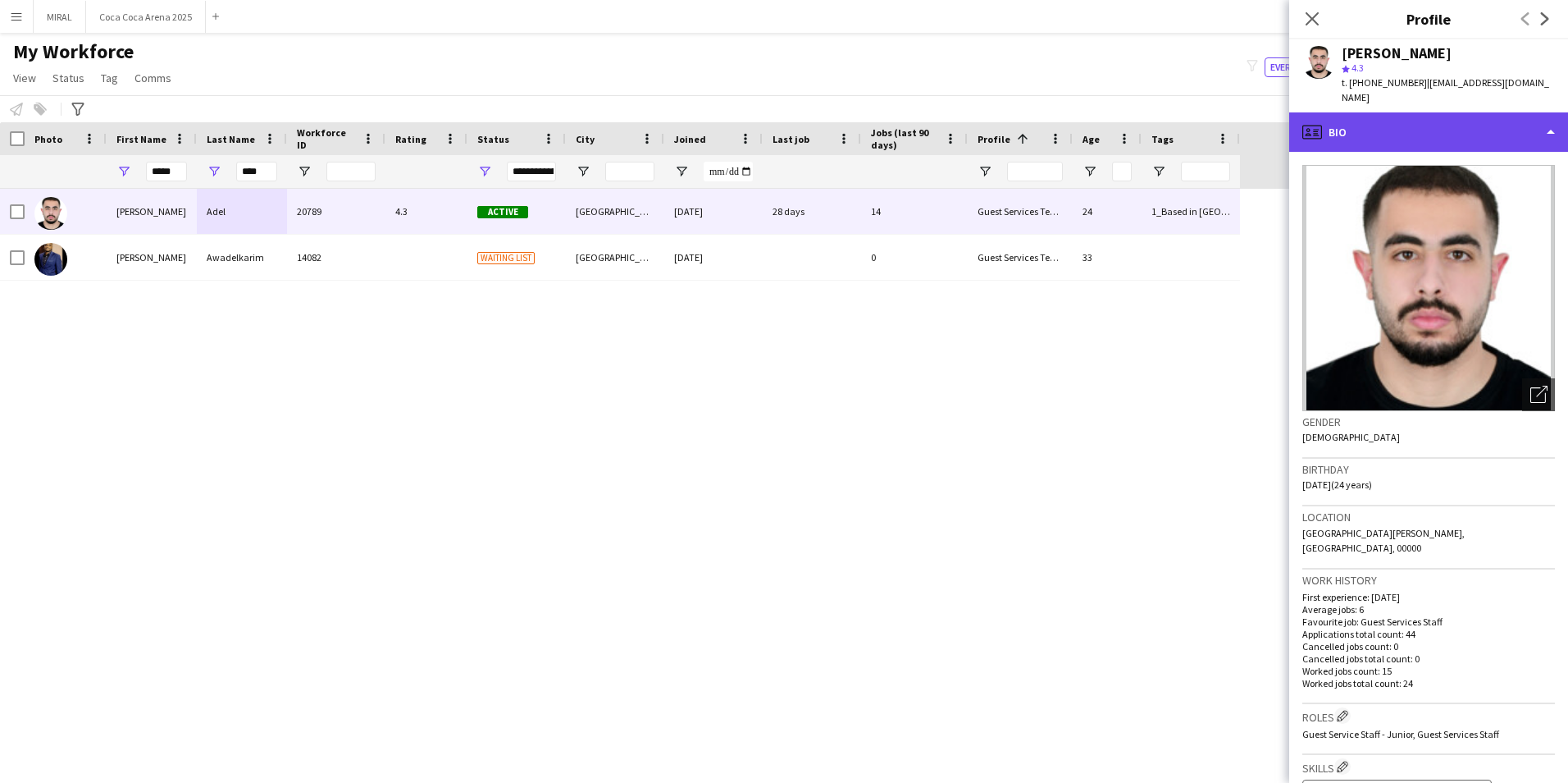
click at [1494, 119] on div "profile Bio" at bounding box center [1428, 133] width 279 height 40
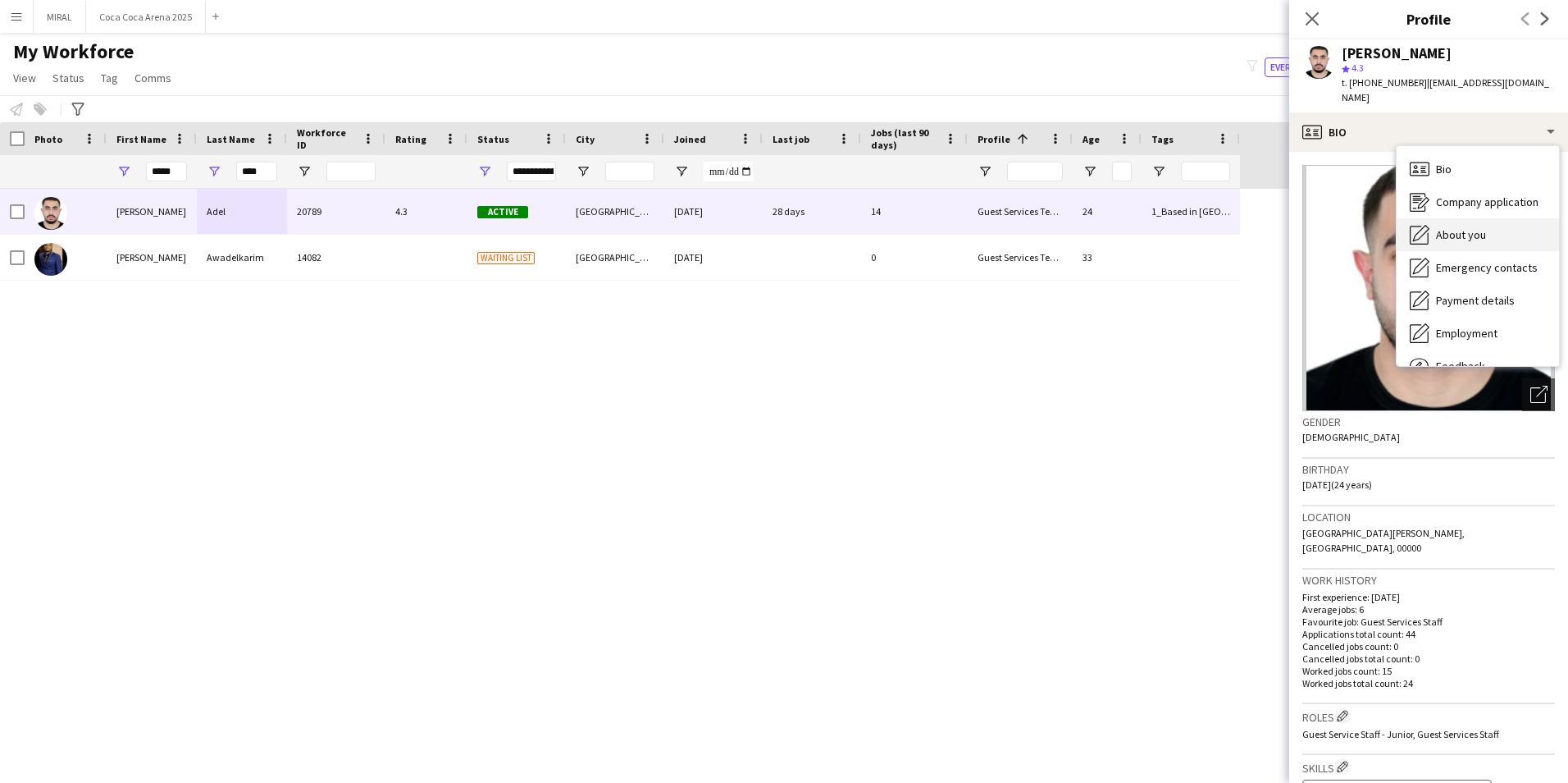
click at [1483, 227] on span "About you" at bounding box center [1460, 235] width 50 height 14
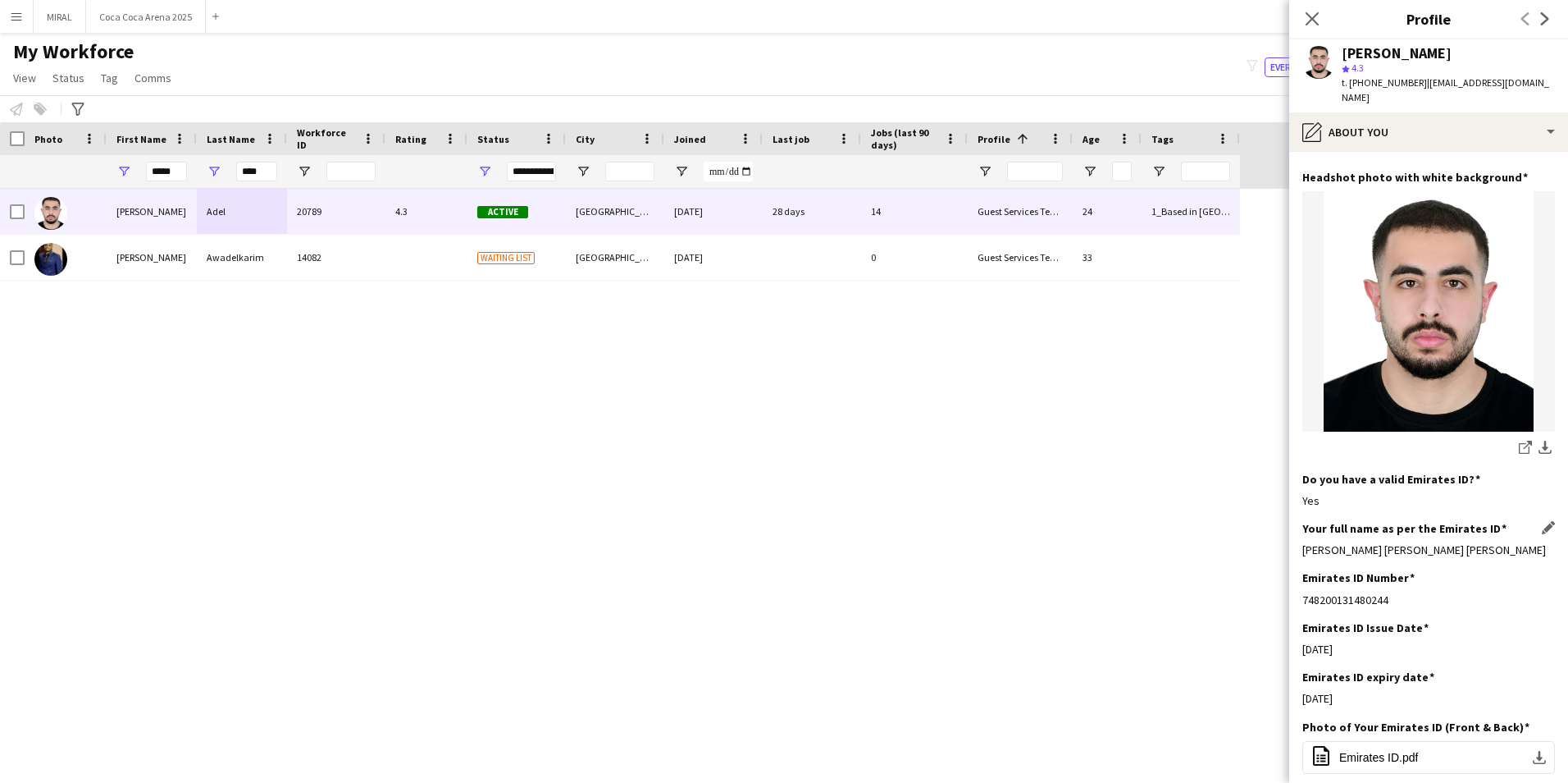
scroll to position [246, 0]
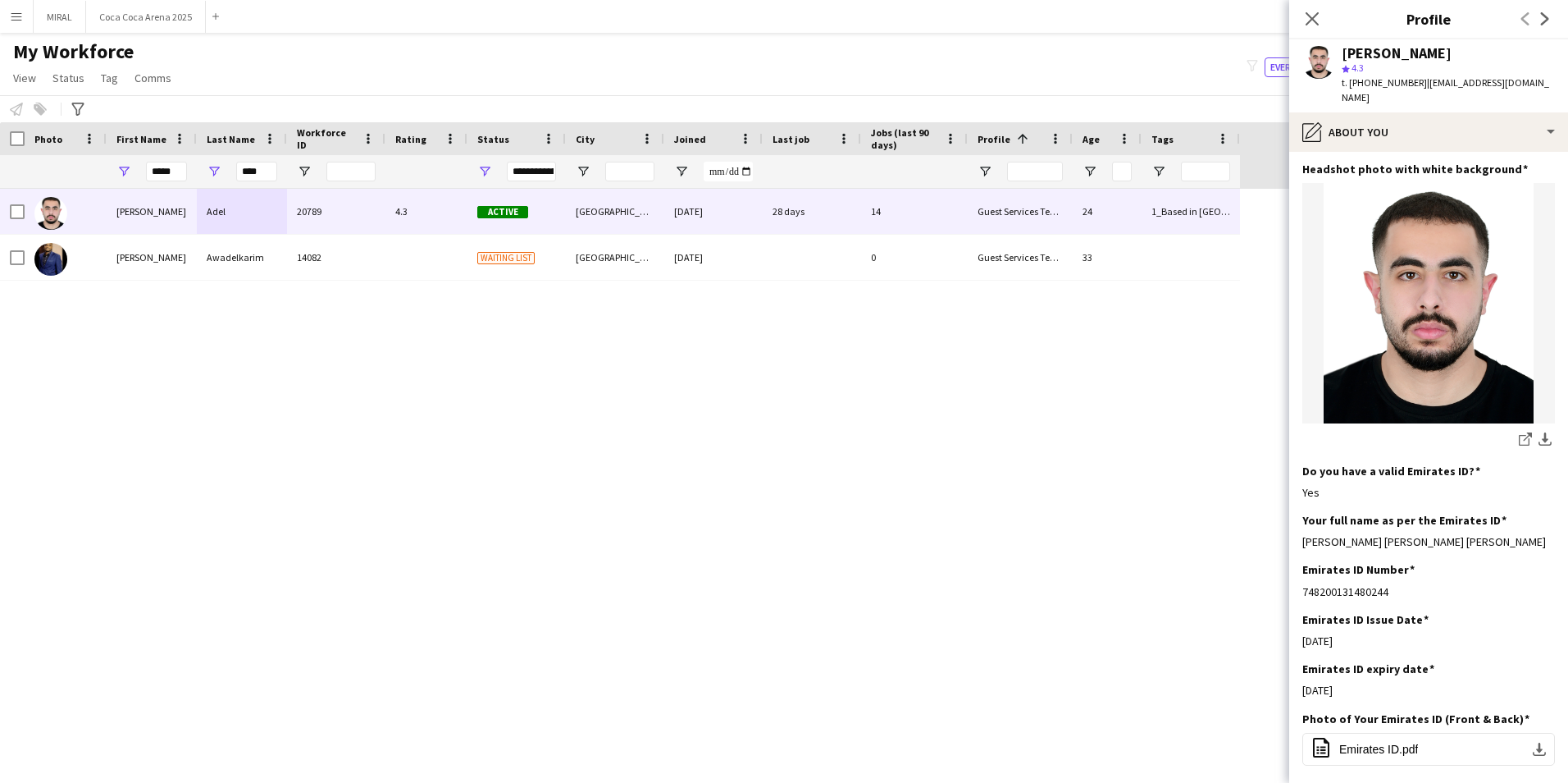
click at [1420, 84] on span "| ahmedadelk07@gmail.com" at bounding box center [1445, 90] width 207 height 27
drag, startPoint x: 1418, startPoint y: 84, endPoint x: 1530, endPoint y: 81, distance: 112.0
click at [1530, 81] on span "| ahmedadelk07@gmail.com" at bounding box center [1445, 90] width 207 height 27
copy span "ahmedadelk07@gmail.com"
